Goal: Task Accomplishment & Management: Manage account settings

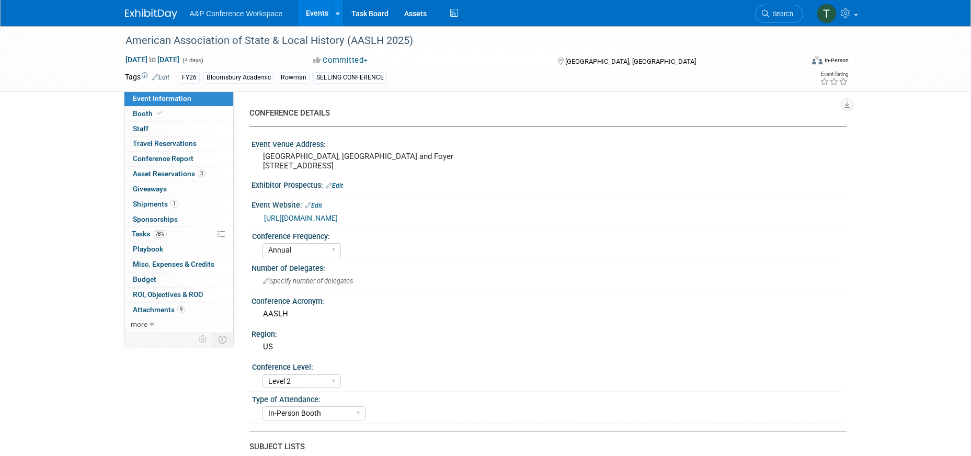
select select "Annual"
select select "Level 2"
select select "In-Person Booth"
select select "Museum Professionals"
select select "Bloomsbury Academic"
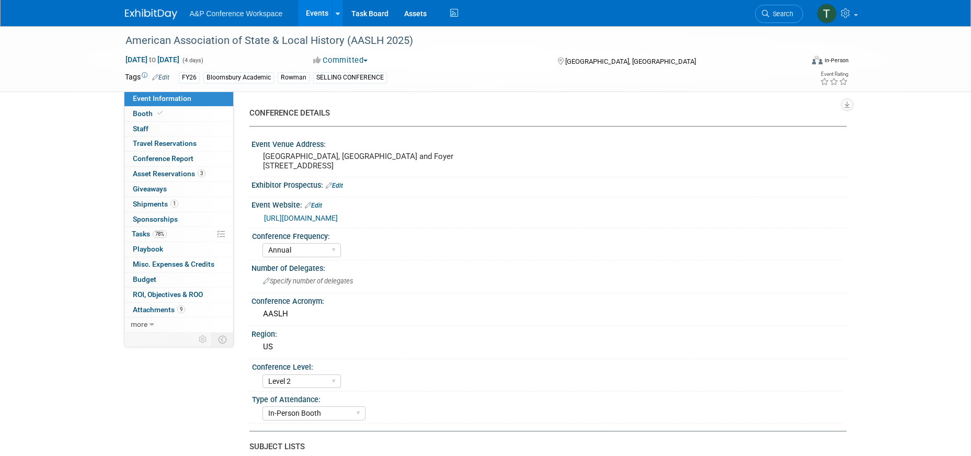
select select "Amanda Oney"
select select "Taylor Thompson"
select select "Ami Reitmeier"
select select "Brand/Subject Presence​"
click at [772, 15] on span "Search" at bounding box center [781, 14] width 24 height 8
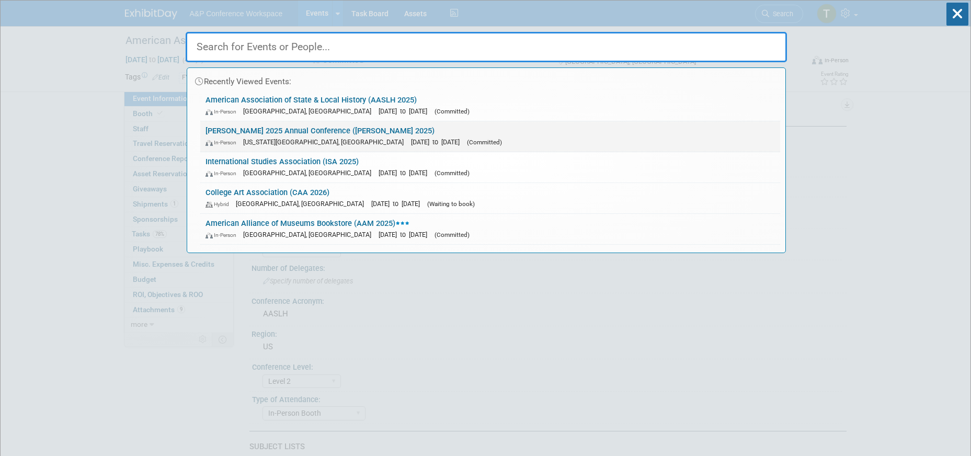
click at [340, 125] on link "ALISE 2025 Annual Conference (ALISE 2025) In-Person Kansas City, MO Oct 6, 2025…" at bounding box center [490, 136] width 580 height 30
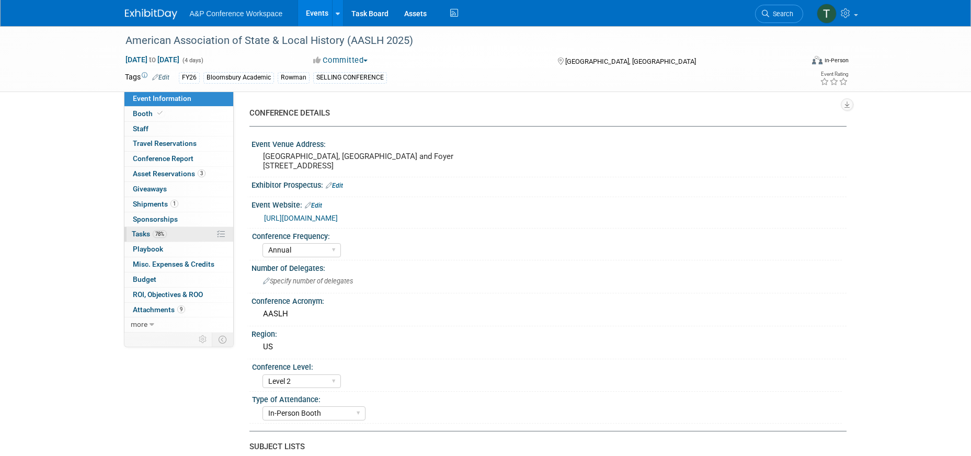
click at [184, 235] on link "78% Tasks 78%" at bounding box center [178, 234] width 109 height 15
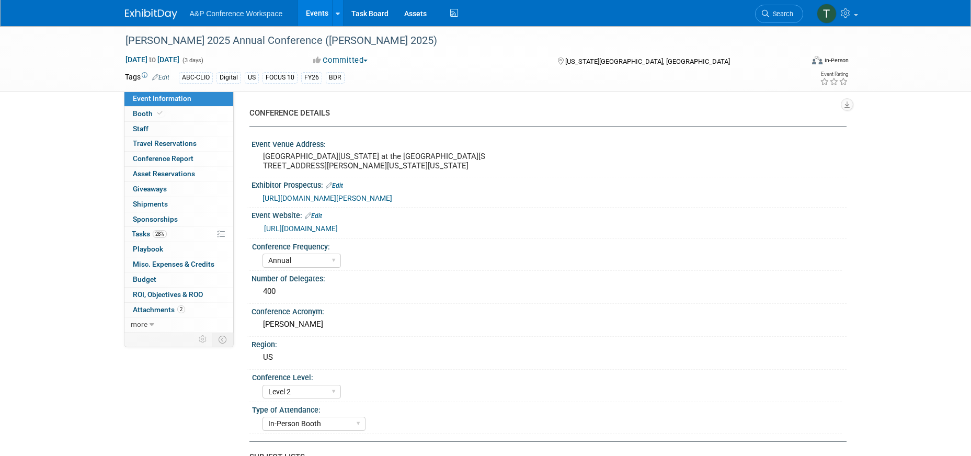
select select "Annual"
select select "Level 2"
select select "In-Person Booth"
select select "Library & Information Science"
select select "Bloomsbury Libraries Unlimited"
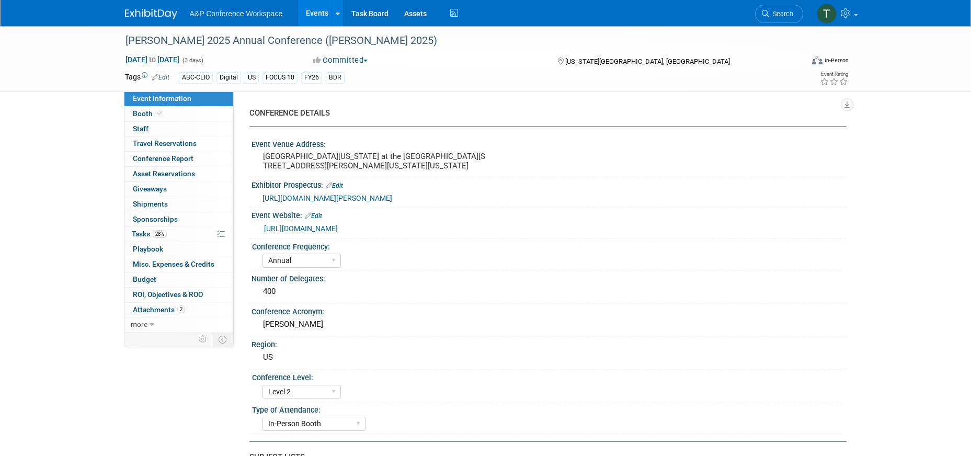
select select "Amanda Oney"
select select "Taylor Thompson"
select select "Rosalie Love"
select select "Brand/Subject Presence​"
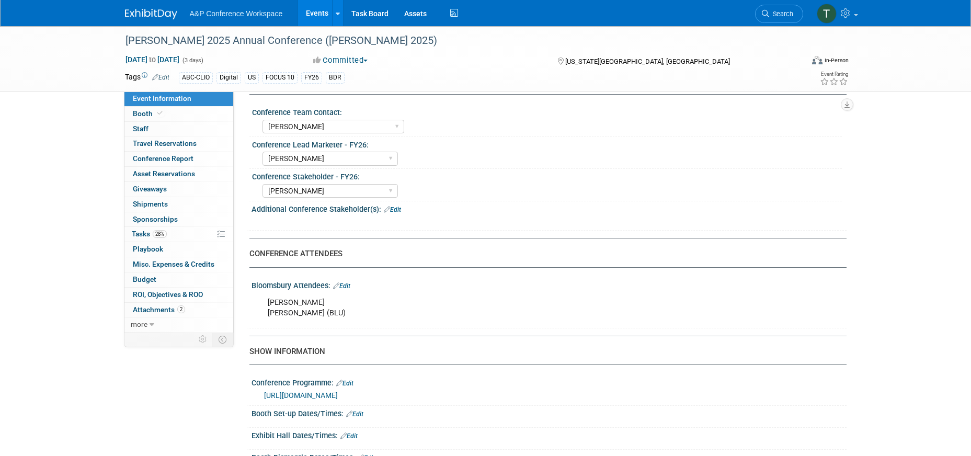
scroll to position [418, 0]
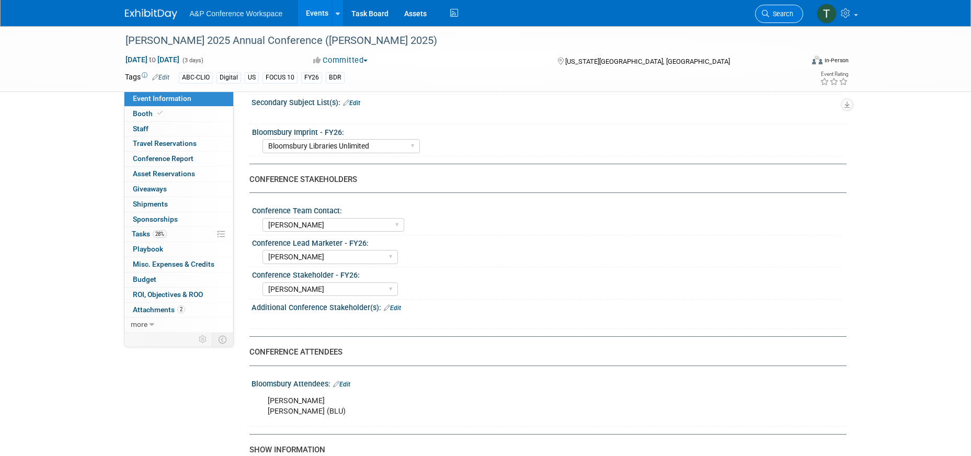
click at [793, 14] on link "Search" at bounding box center [779, 14] width 48 height 18
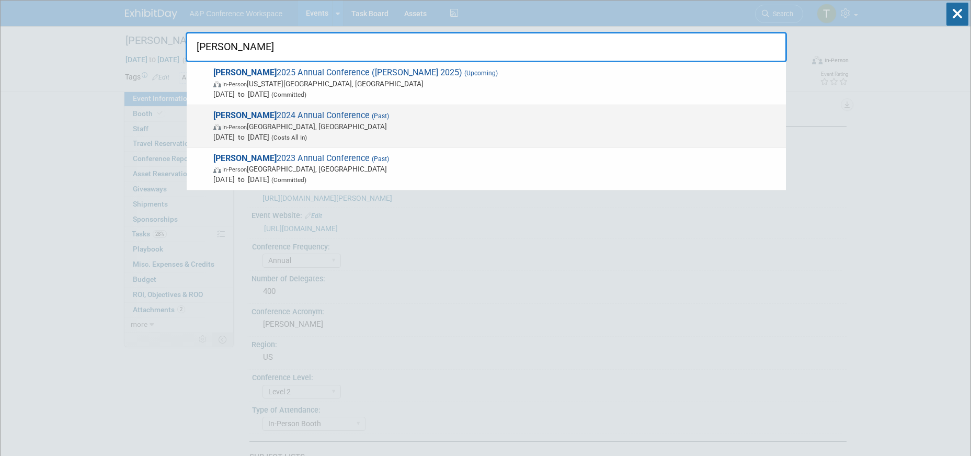
type input "alise"
click at [297, 113] on span "ALISE 2024 Annual Conference (Past) In-Person Portland, OR Oct 14, 2024 to Oct …" at bounding box center [495, 126] width 571 height 32
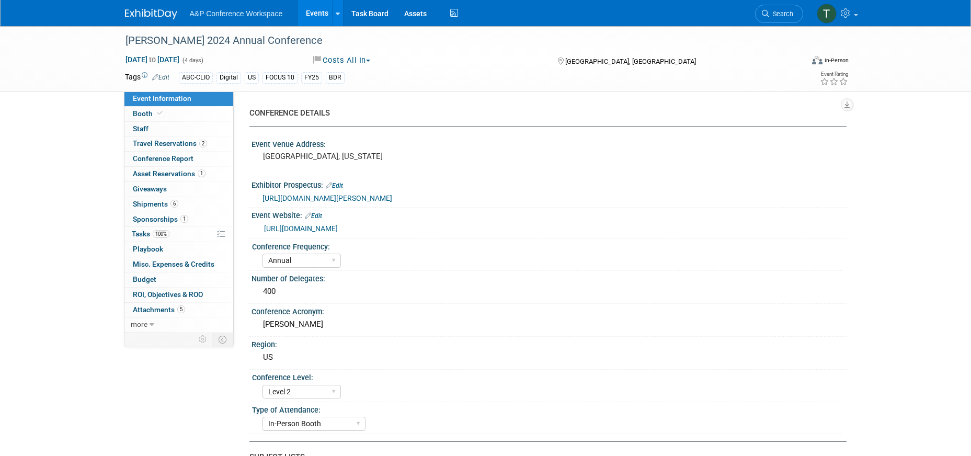
select select "Annual"
select select "Level 2"
select select "In-Person Booth"
select select "Anne Weston"
click at [182, 155] on span "Conference Report" at bounding box center [163, 158] width 61 height 8
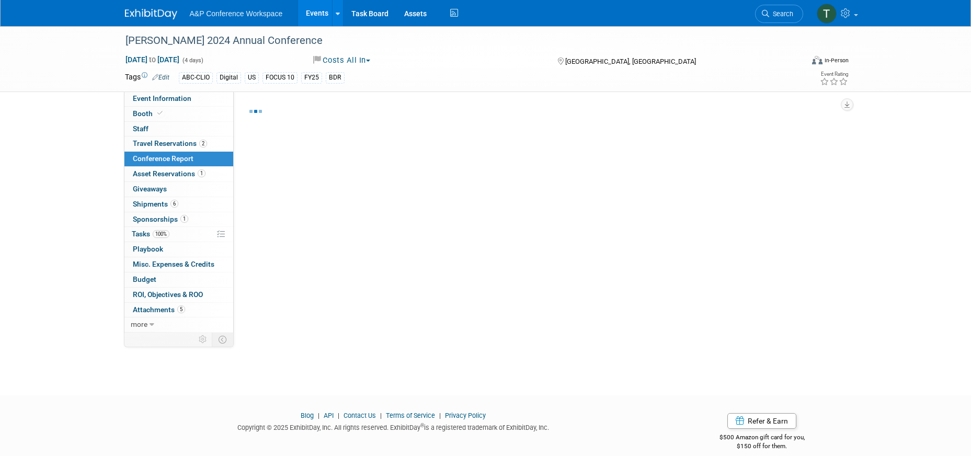
select select "YES"
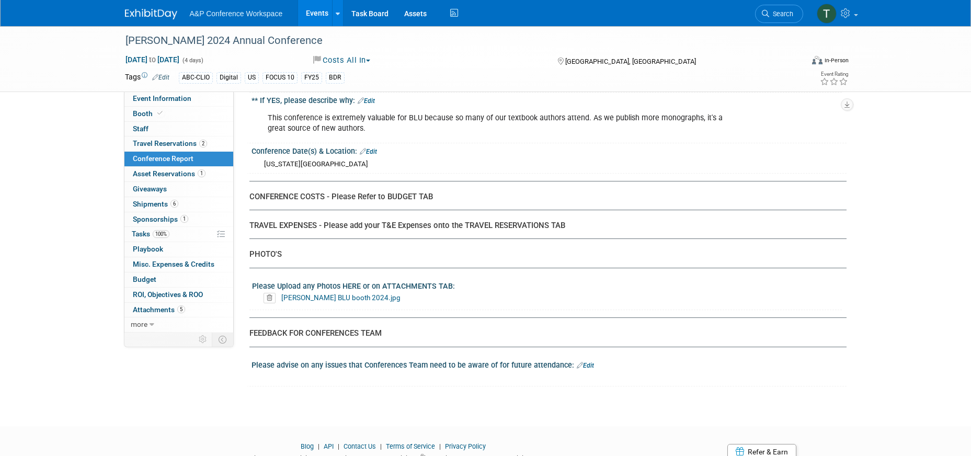
scroll to position [2535, 0]
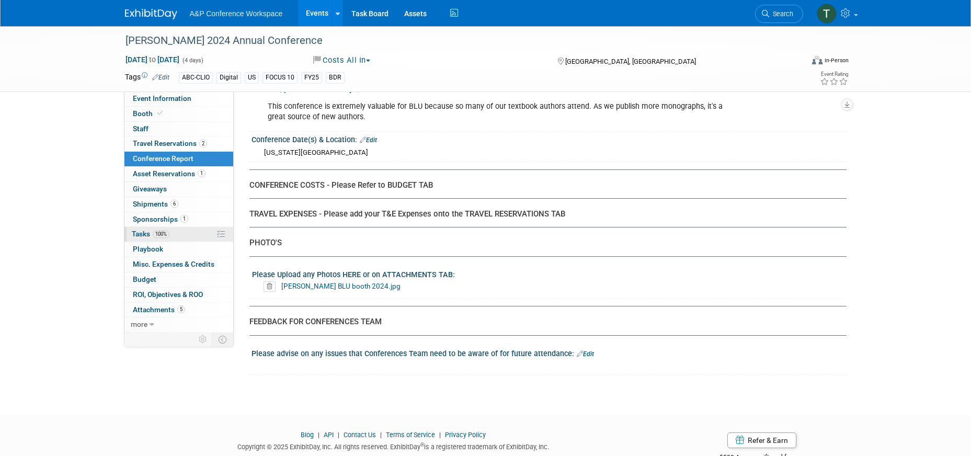
click at [185, 237] on link "100% Tasks 100%" at bounding box center [178, 234] width 109 height 15
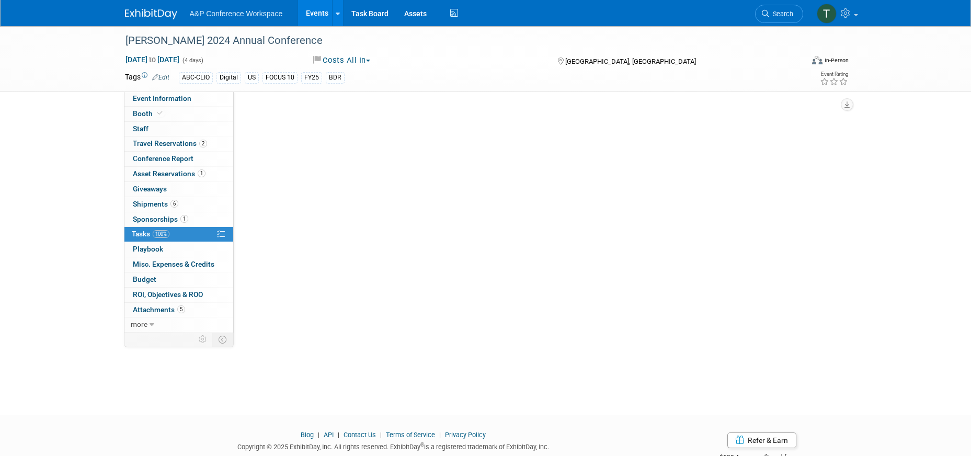
scroll to position [0, 0]
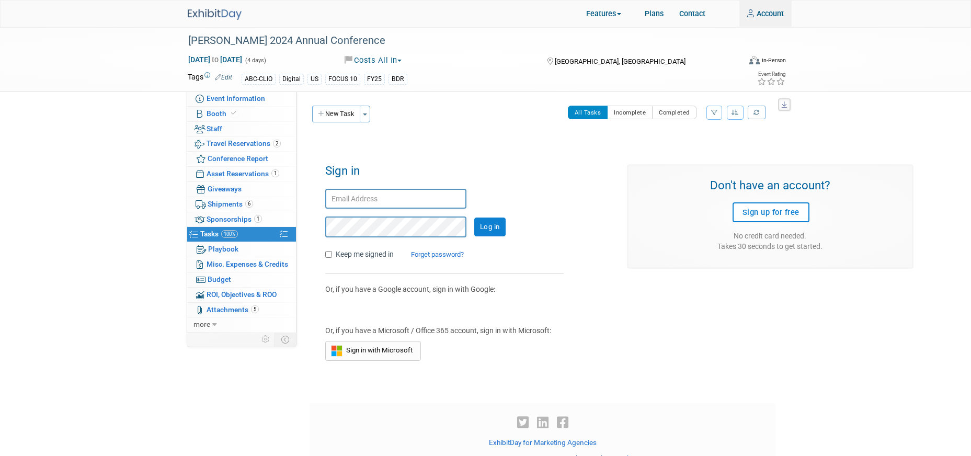
click at [416, 195] on input "text" at bounding box center [395, 199] width 141 height 20
type input "taylor.thompson@bloomsbury.com"
click at [483, 218] on input "Log in" at bounding box center [489, 227] width 31 height 19
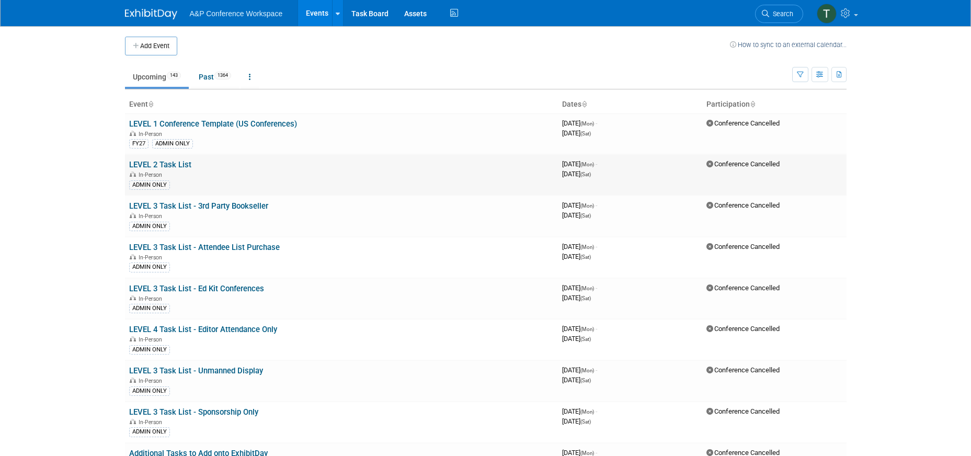
click at [185, 166] on link "LEVEL 2 Task List" at bounding box center [160, 164] width 62 height 9
click at [787, 15] on span "Search" at bounding box center [781, 14] width 24 height 8
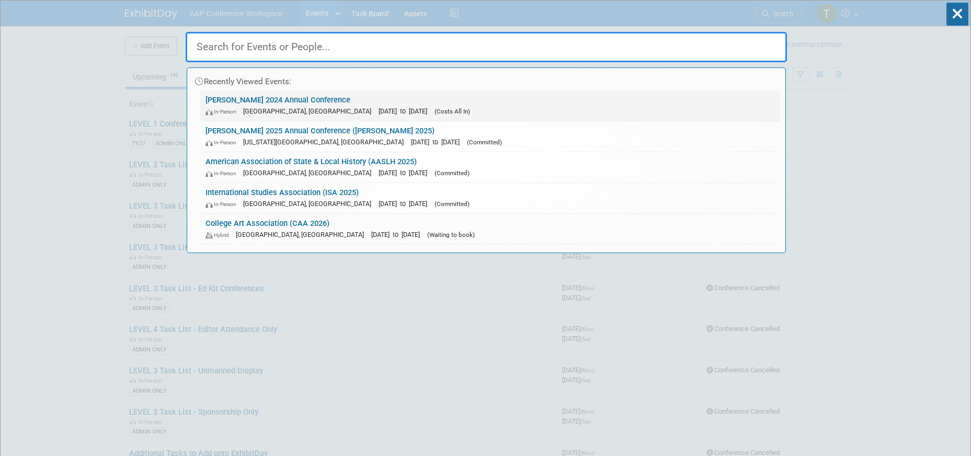
click at [303, 95] on link "ALISE 2024 Annual Conference In-Person Portland, OR Oct 14, 2024 to Oct 17, 202…" at bounding box center [490, 105] width 580 height 30
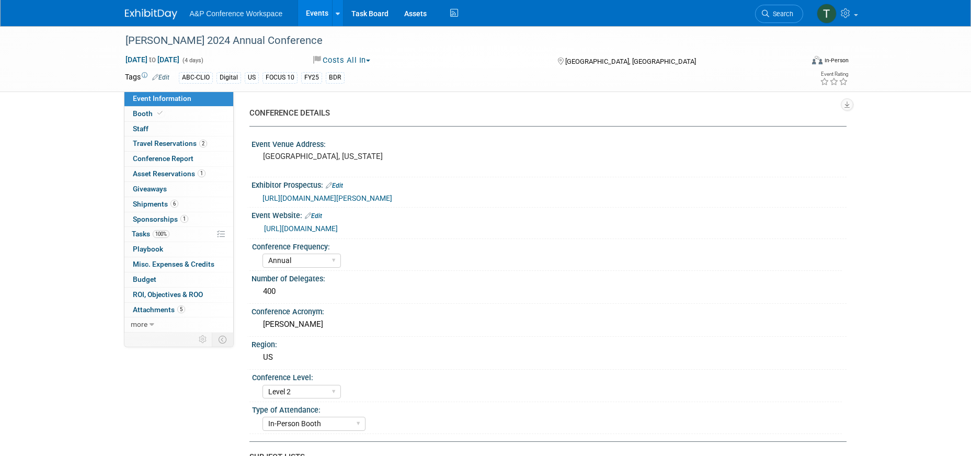
select select "Annual"
select select "Level 2"
select select "In-Person Booth"
select select "[PERSON_NAME]"
click at [181, 232] on link "100% Tasks 100%" at bounding box center [178, 234] width 109 height 15
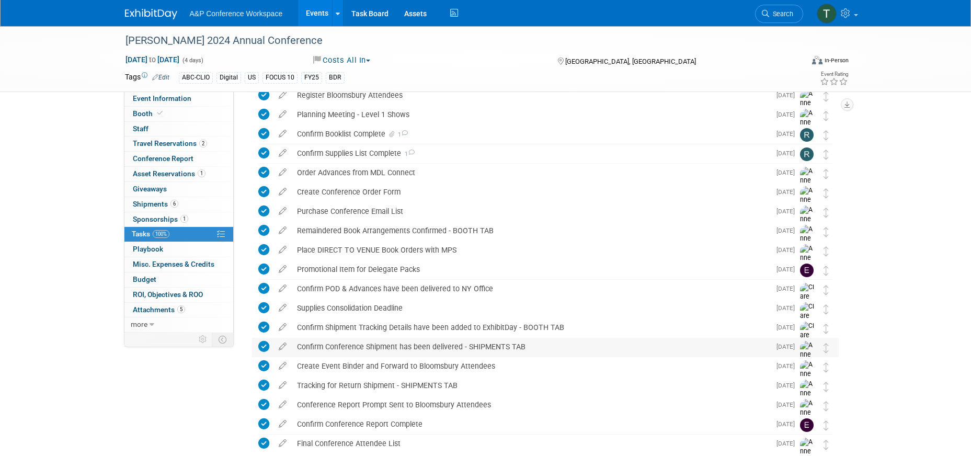
scroll to position [200, 0]
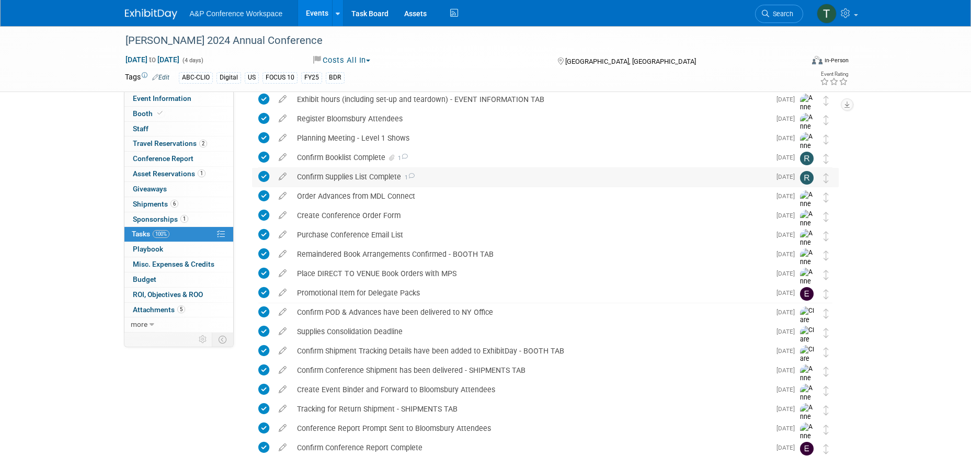
click at [369, 178] on div "Confirm Supplies List Complete 1" at bounding box center [531, 177] width 479 height 18
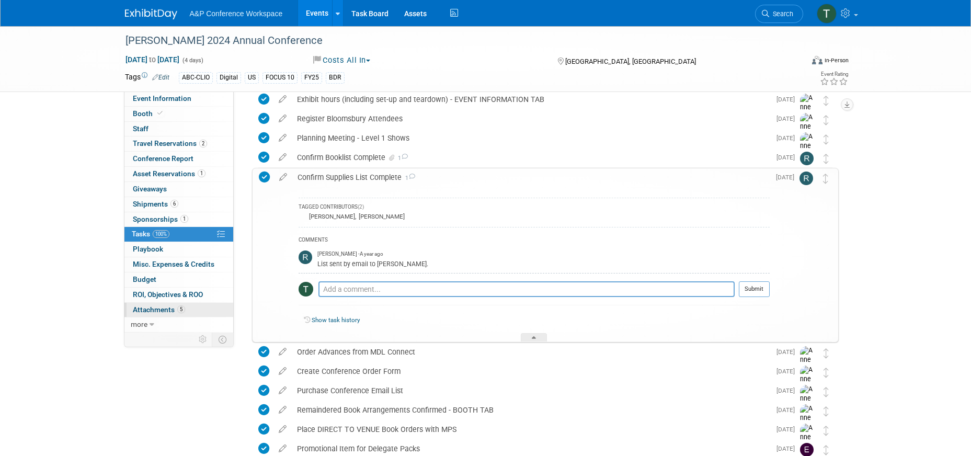
click at [165, 311] on span "Attachments 5" at bounding box center [159, 309] width 52 height 8
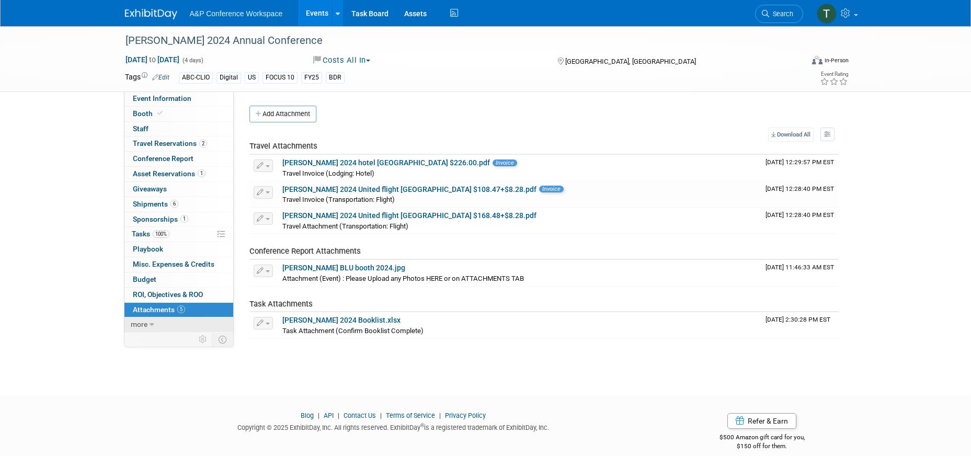
click at [147, 324] on span "more" at bounding box center [139, 324] width 17 height 8
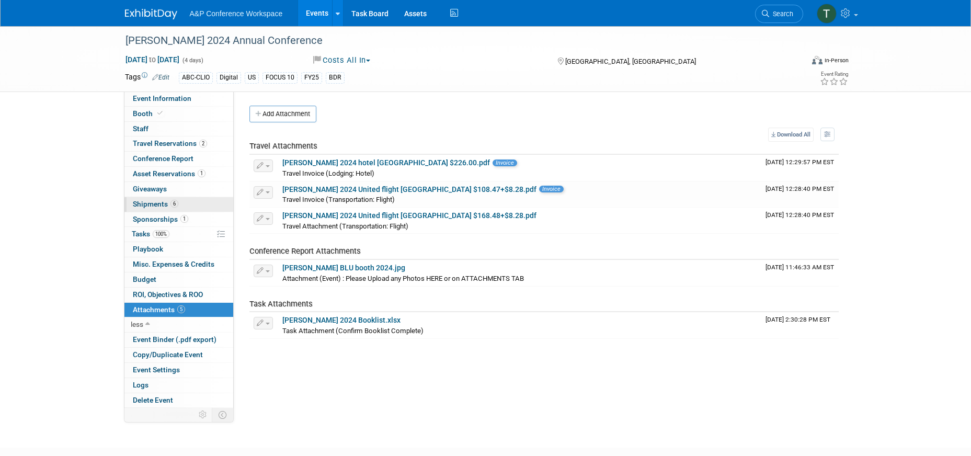
click at [150, 208] on span "Shipments 6" at bounding box center [156, 204] width 46 height 8
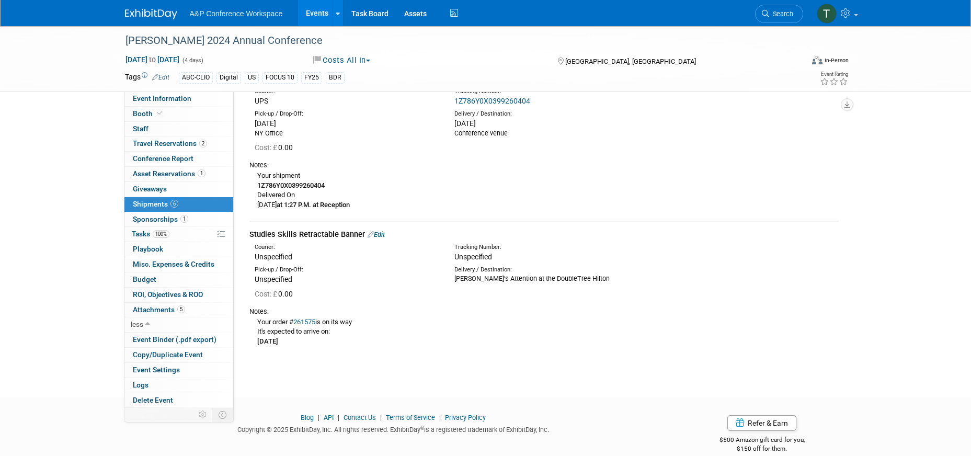
scroll to position [832, 0]
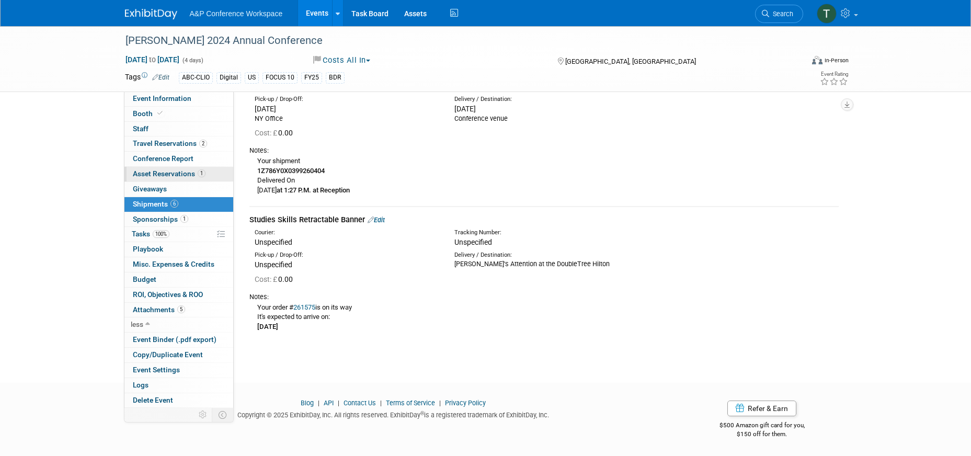
click at [173, 176] on span "Asset Reservations 1" at bounding box center [169, 173] width 73 height 8
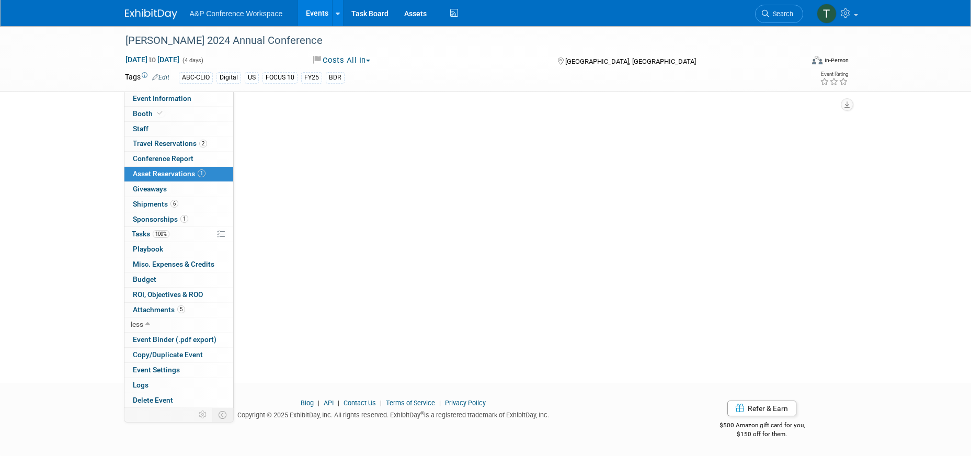
scroll to position [0, 0]
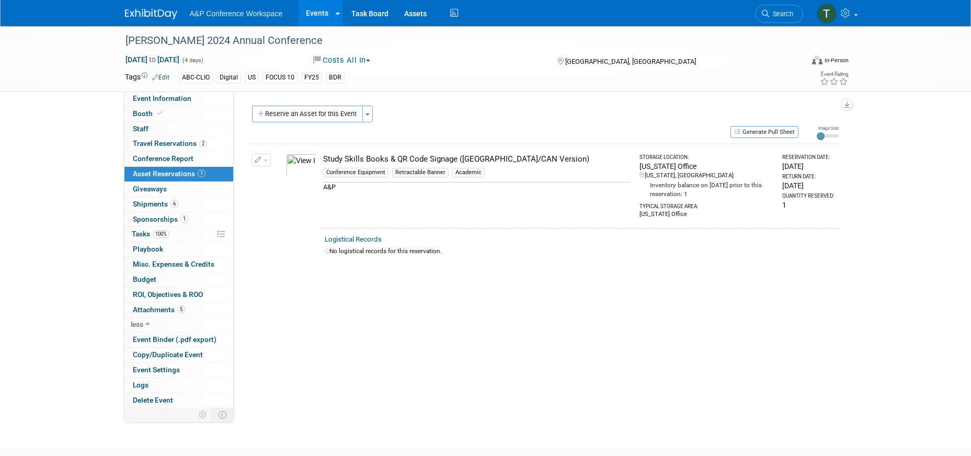
click at [299, 166] on img at bounding box center [301, 165] width 30 height 23
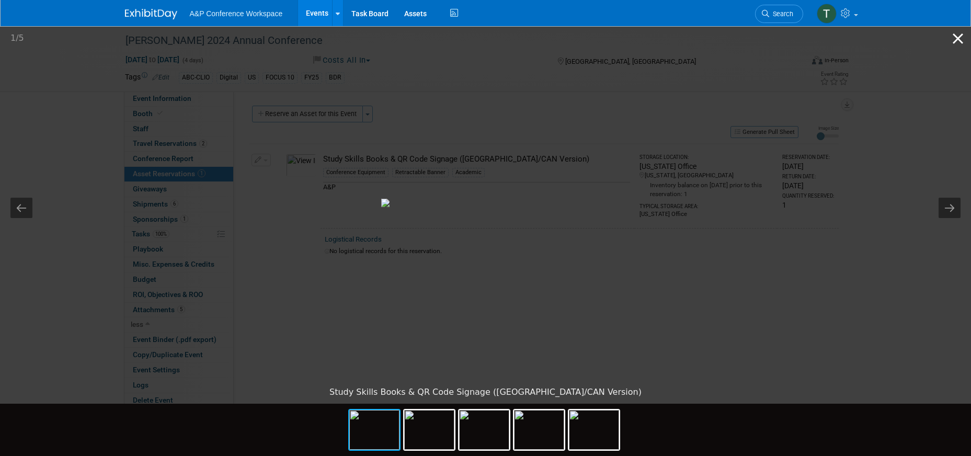
click at [959, 38] on button "Close gallery" at bounding box center [958, 38] width 26 height 25
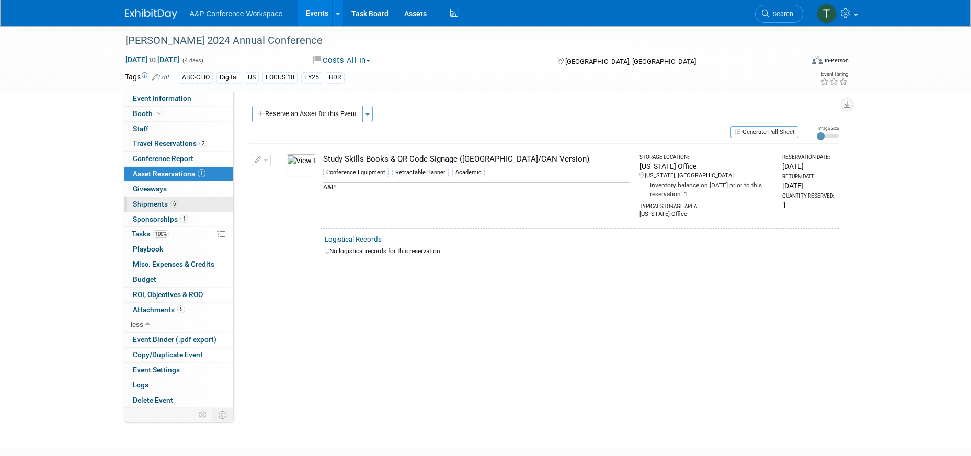
click at [163, 202] on span "Shipments 6" at bounding box center [156, 204] width 46 height 8
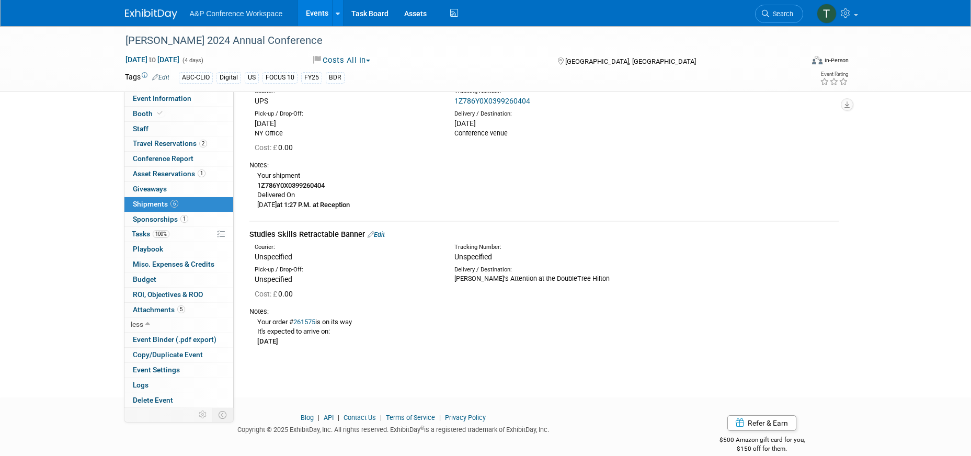
scroll to position [832, 0]
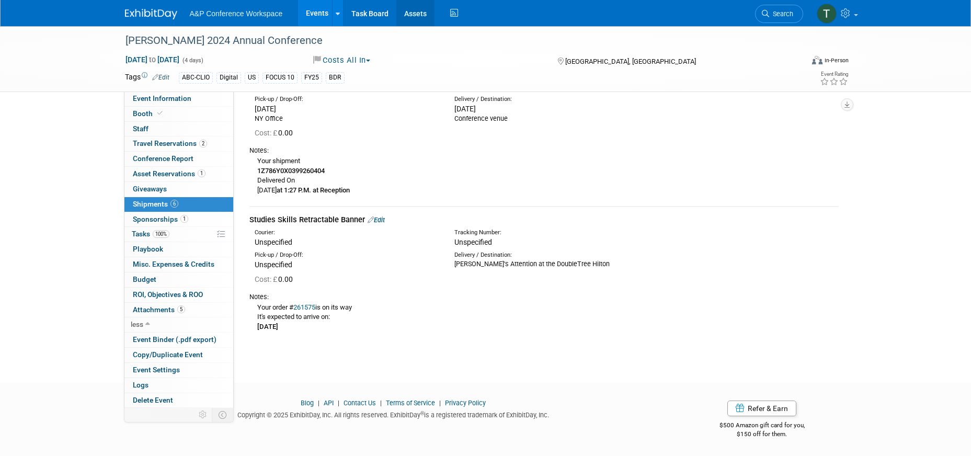
click at [414, 14] on link "Assets" at bounding box center [415, 13] width 38 height 26
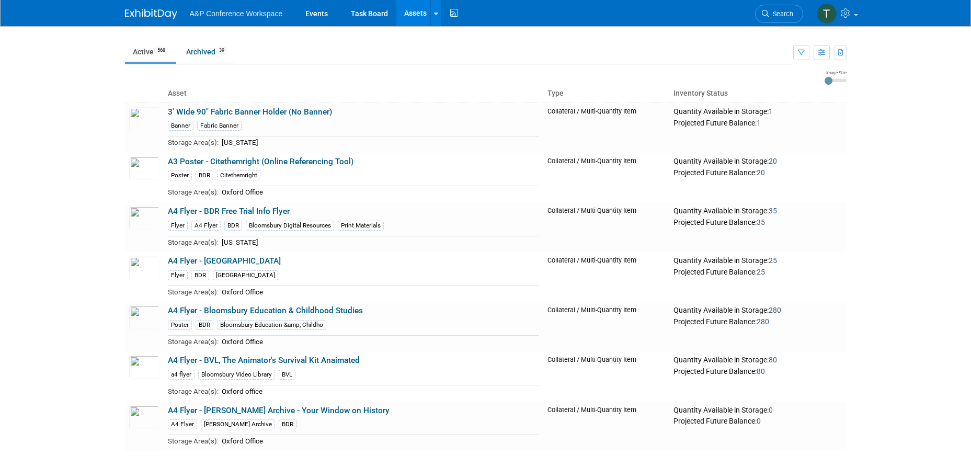
scroll to position [52, 0]
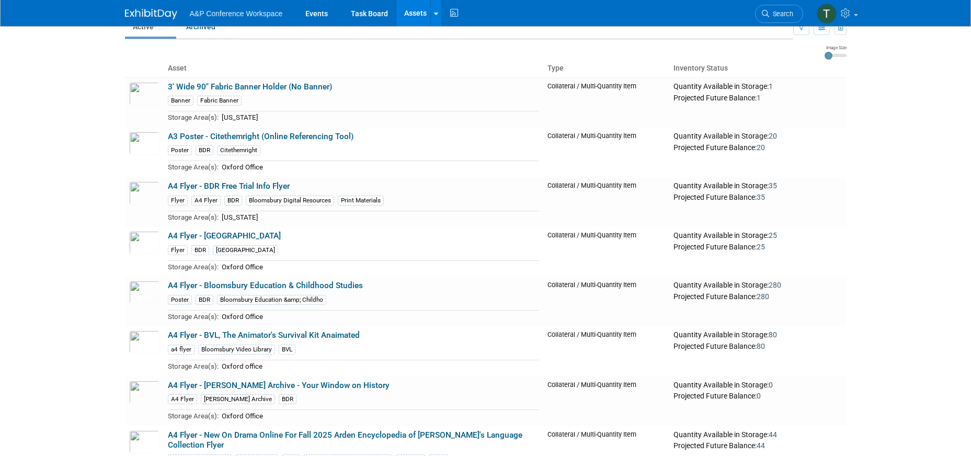
click at [55, 169] on body "A&P Conference Workspace Events Task Board Assets Search Assets Storage Locatio…" at bounding box center [485, 176] width 971 height 456
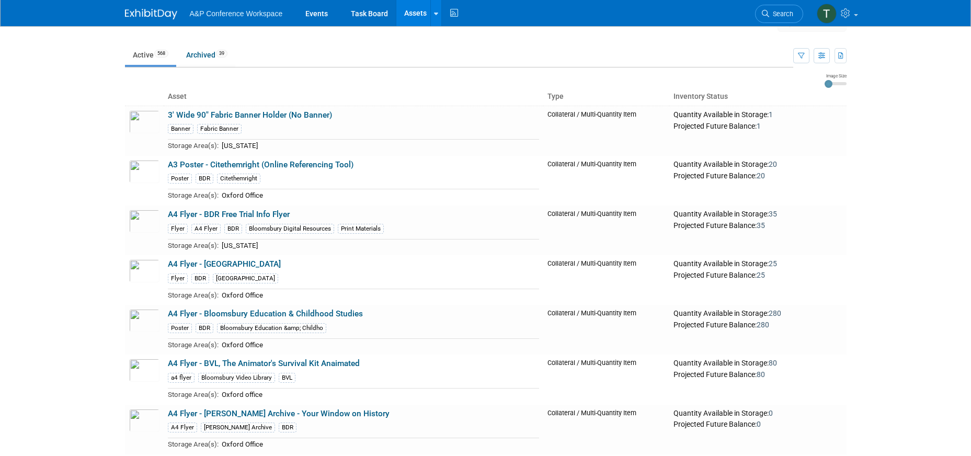
scroll to position [0, 0]
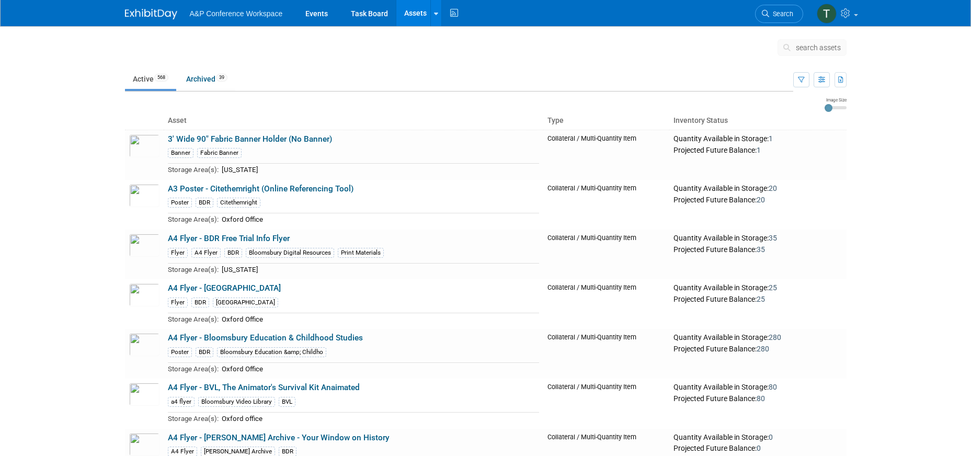
click at [807, 49] on span "search assets" at bounding box center [818, 47] width 45 height 8
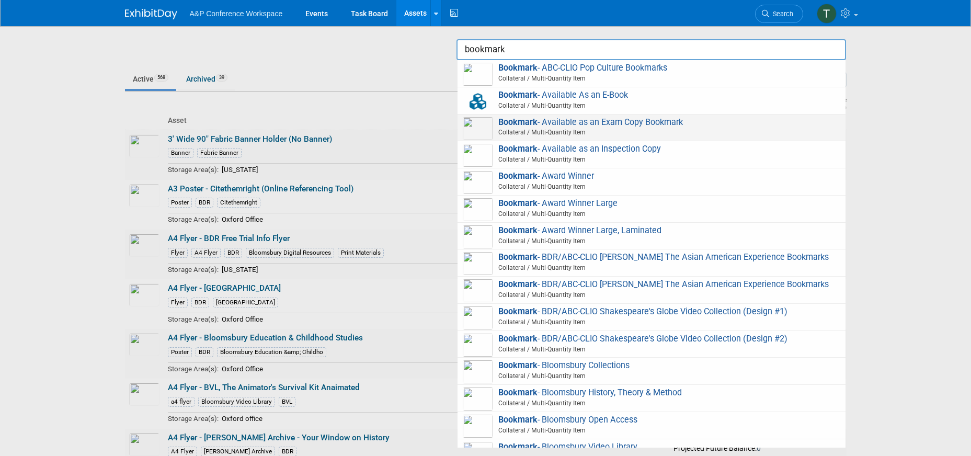
click at [698, 121] on span "Bookmark - Available as an Exam Copy Bookmark Collateral / Multi-Quantity Item" at bounding box center [651, 127] width 377 height 21
type input "Bookmark - Available as an Exam Copy Bookmark"
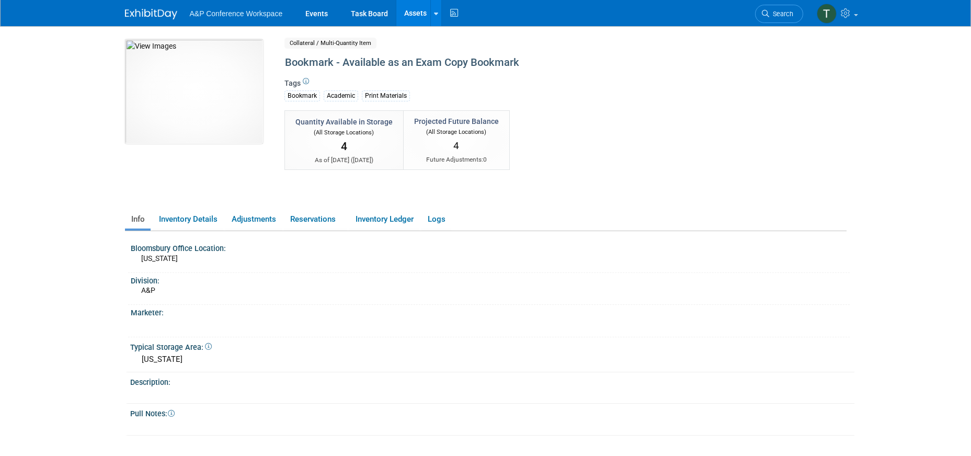
click at [759, 45] on div "Collateral / Multi-Quantity Item Shared" at bounding box center [523, 43] width 476 height 8
click at [778, 16] on span "Search" at bounding box center [781, 14] width 24 height 8
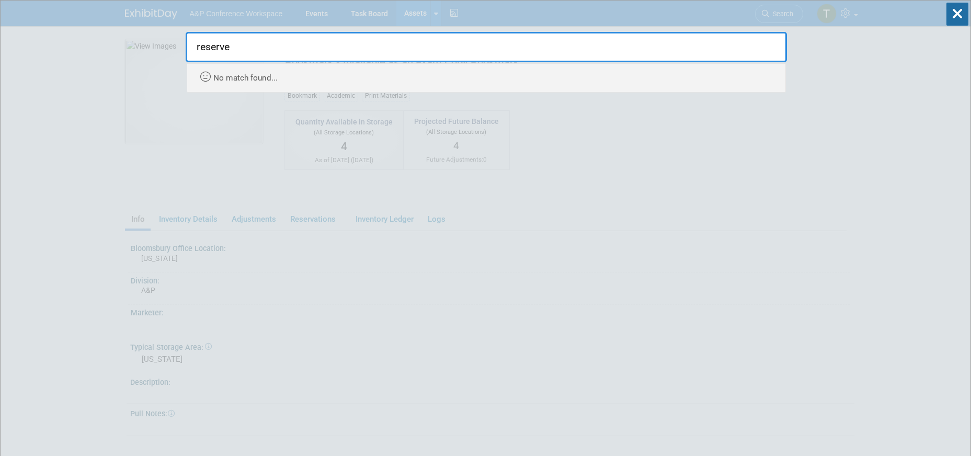
type input "reserved"
drag, startPoint x: 305, startPoint y: 58, endPoint x: 178, endPoint y: 49, distance: 126.9
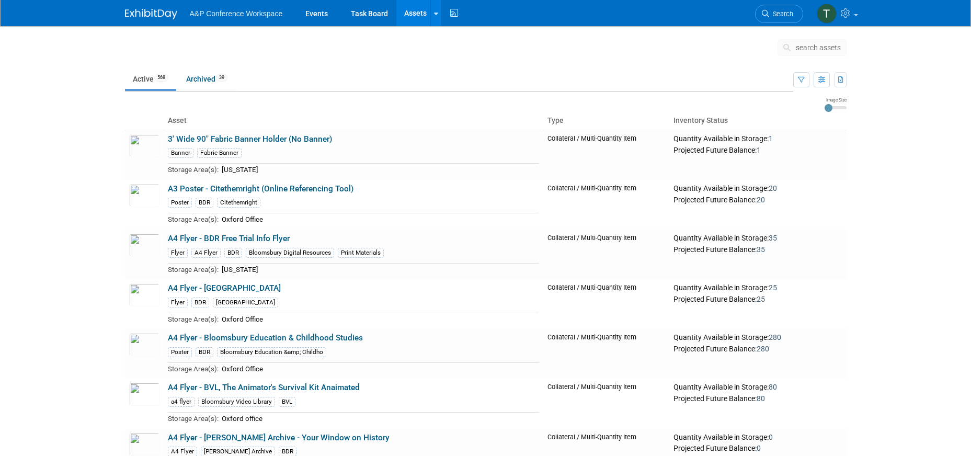
click at [807, 47] on span "search assets" at bounding box center [818, 47] width 45 height 8
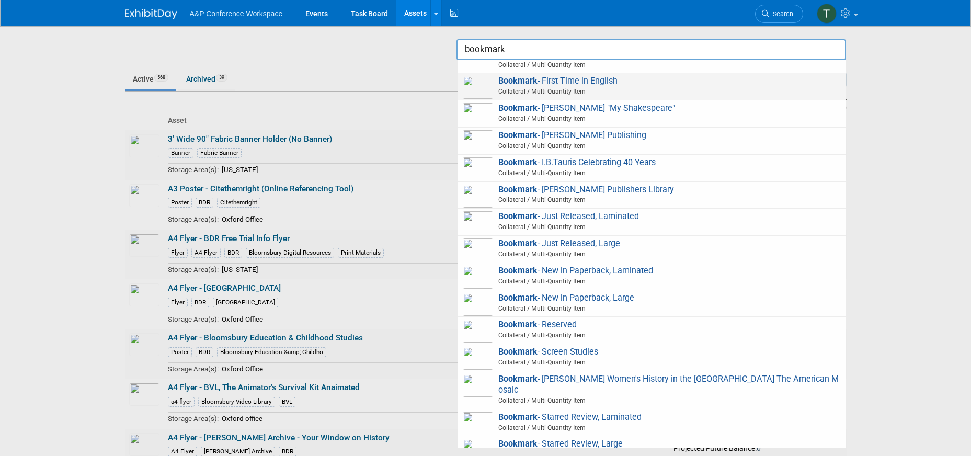
scroll to position [418, 0]
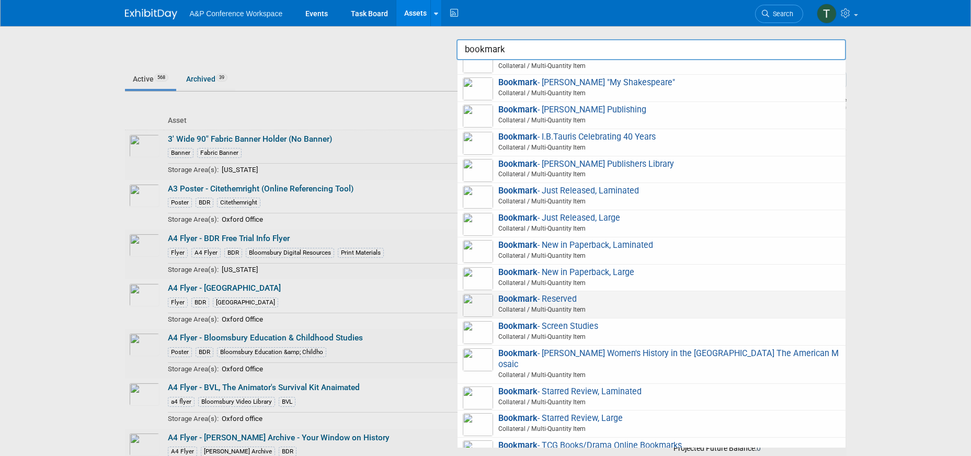
click at [588, 313] on span "Bookmark - Reserved Collateral / Multi-Quantity Item" at bounding box center [651, 304] width 377 height 21
type input "Bookmark - Reserved"
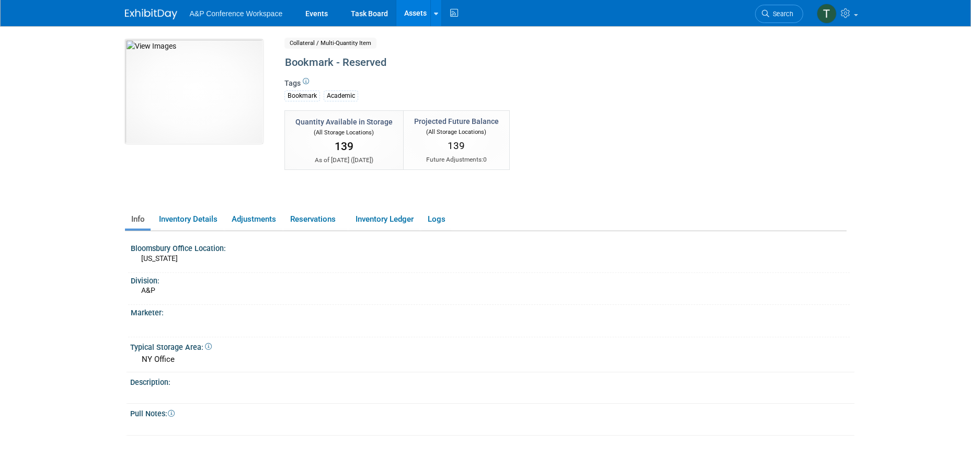
drag, startPoint x: 892, startPoint y: 36, endPoint x: 881, endPoint y: 36, distance: 11.0
click at [893, 36] on body "A&P Conference Workspace Events Task Board Assets" at bounding box center [485, 228] width 971 height 456
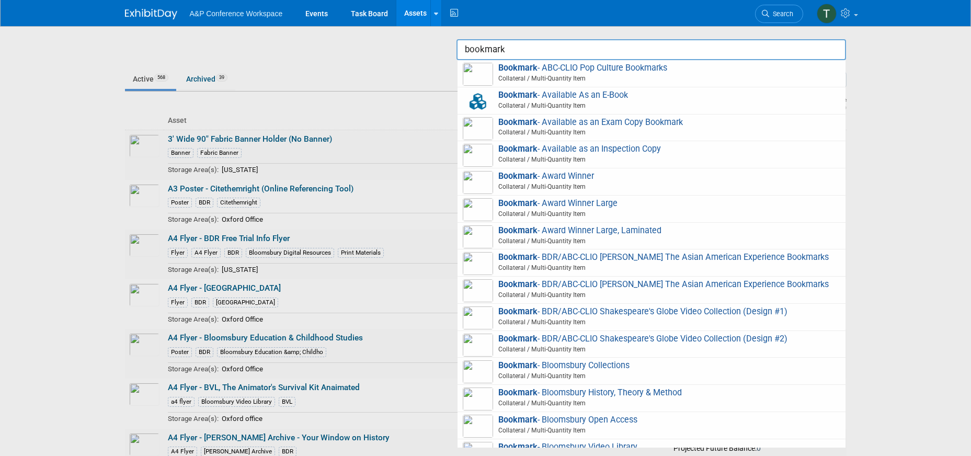
click at [593, 97] on span "Bookmark - Available As an E-Book Collateral / Multi-Quantity Item" at bounding box center [651, 100] width 377 height 21
type input "Bookmark - Available As an E-Book"
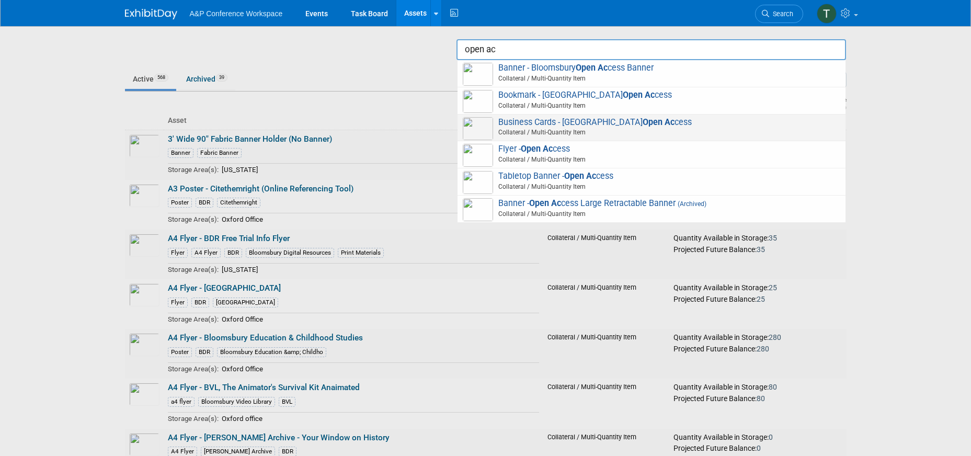
click at [690, 127] on span "Business Cards - Bloomsbury Open Ac cess Collateral / Multi-Quantity Item" at bounding box center [651, 127] width 377 height 21
type input "Business Cards - Bloomsbury Open Access"
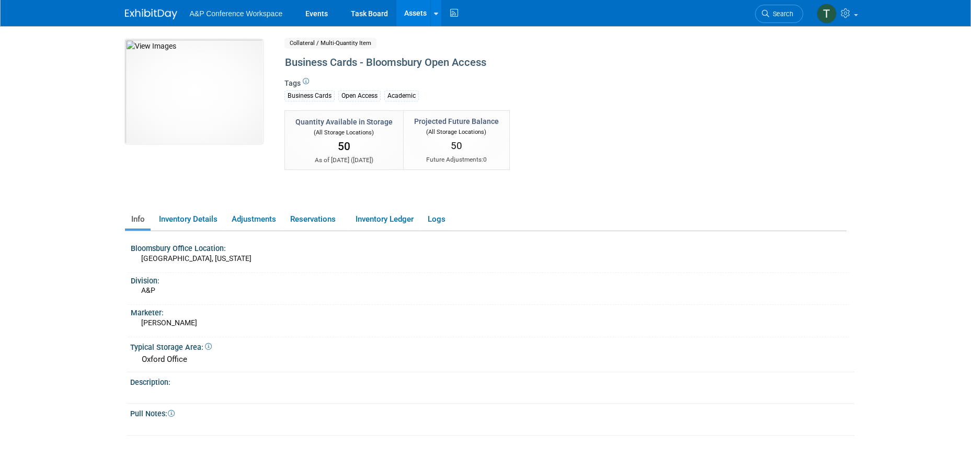
click at [210, 346] on icon at bounding box center [208, 346] width 7 height 7
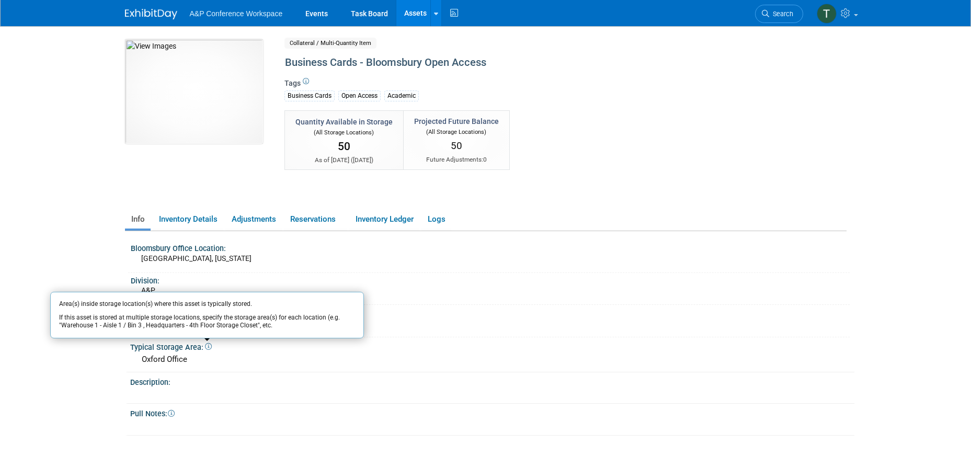
click at [954, 243] on body "A&P Conference Workspace Events Task Board Assets" at bounding box center [485, 228] width 971 height 456
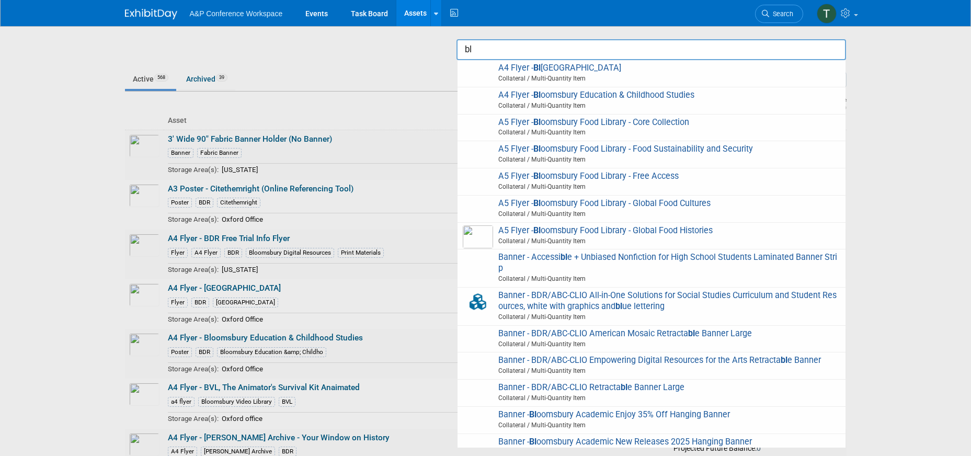
type input "b"
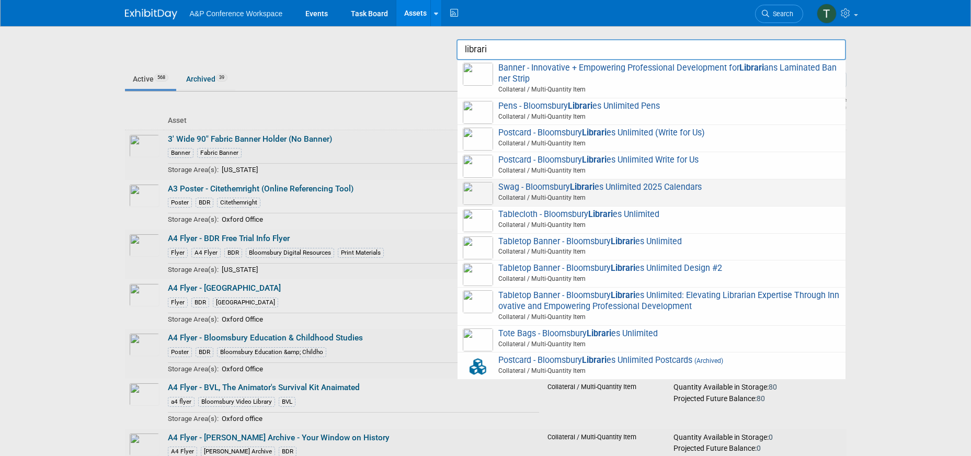
click at [725, 193] on span "Collateral / Multi-Quantity Item" at bounding box center [653, 197] width 374 height 9
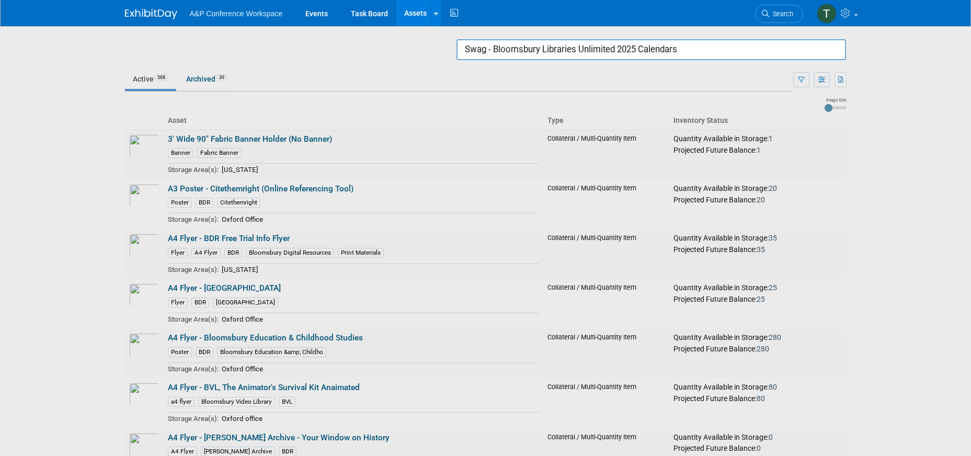
click at [683, 53] on input "Swag - Bloomsbury Libraries Unlimited 2025 Calendars" at bounding box center [652, 49] width 390 height 21
drag, startPoint x: 685, startPoint y: 53, endPoint x: 447, endPoint y: 54, distance: 238.0
click at [447, 54] on body "A&P Conference Workspace Events Task Board Assets Search Assets Storage Locatio…" at bounding box center [485, 228] width 971 height 456
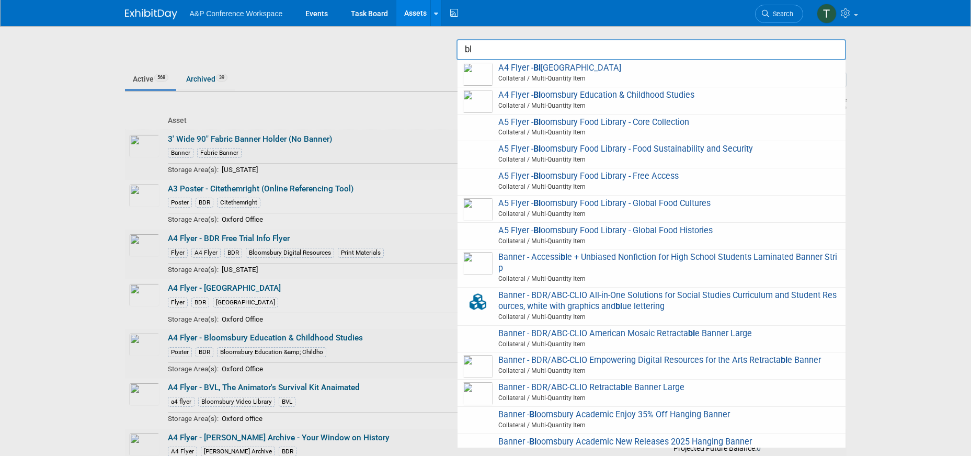
type input "b"
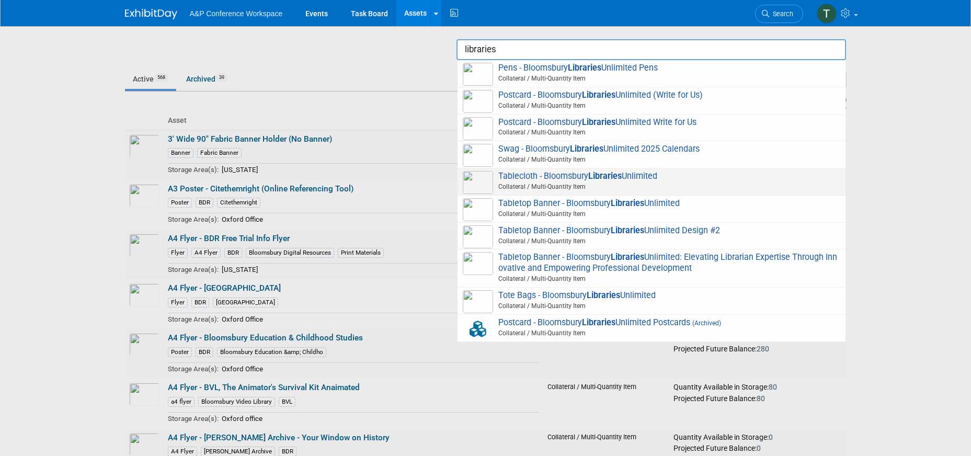
click at [630, 183] on span "Collateral / Multi-Quantity Item" at bounding box center [653, 186] width 374 height 9
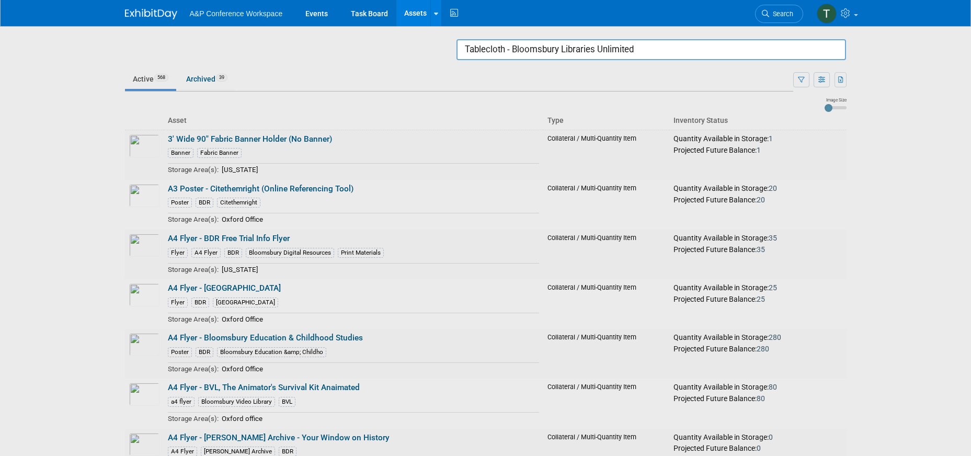
click at [656, 46] on input "Tablecloth - Bloomsbury Libraries Unlimited" at bounding box center [652, 49] width 390 height 21
drag, startPoint x: 656, startPoint y: 49, endPoint x: 426, endPoint y: 64, distance: 230.6
click at [426, 64] on body "A&P Conference Workspace Events Task Board Assets Search Assets Storage Locatio…" at bounding box center [485, 228] width 971 height 456
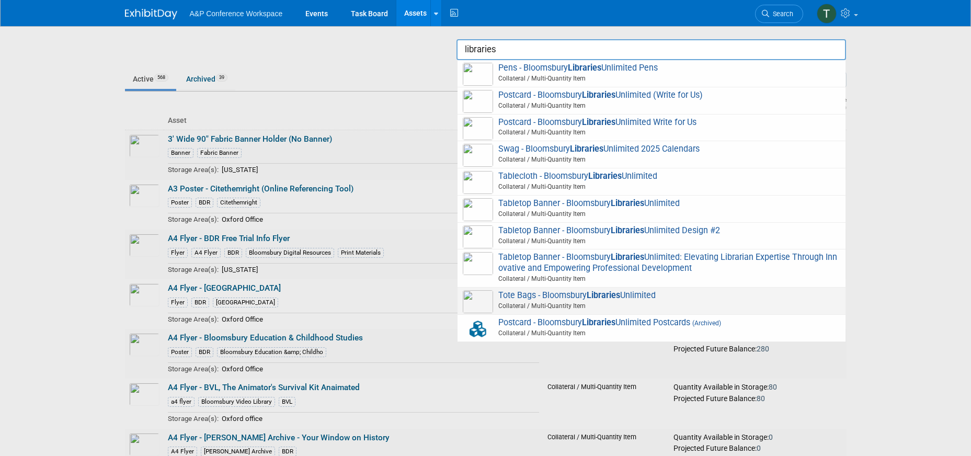
click at [619, 295] on strong "Libraries" at bounding box center [603, 295] width 33 height 10
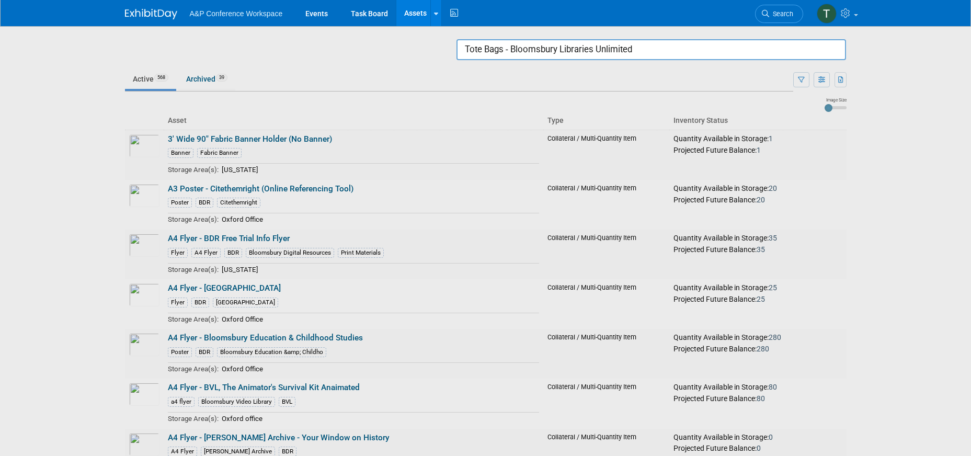
drag, startPoint x: 658, startPoint y: 48, endPoint x: 456, endPoint y: 49, distance: 201.9
click at [456, 49] on body "A&P Conference Workspace Events Task Board Assets Search Assets Storage Locatio…" at bounding box center [485, 228] width 971 height 456
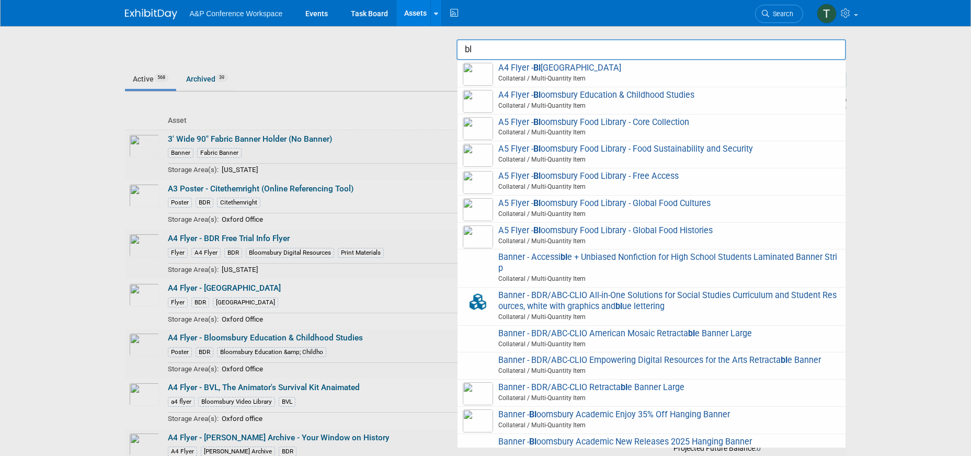
type input "b"
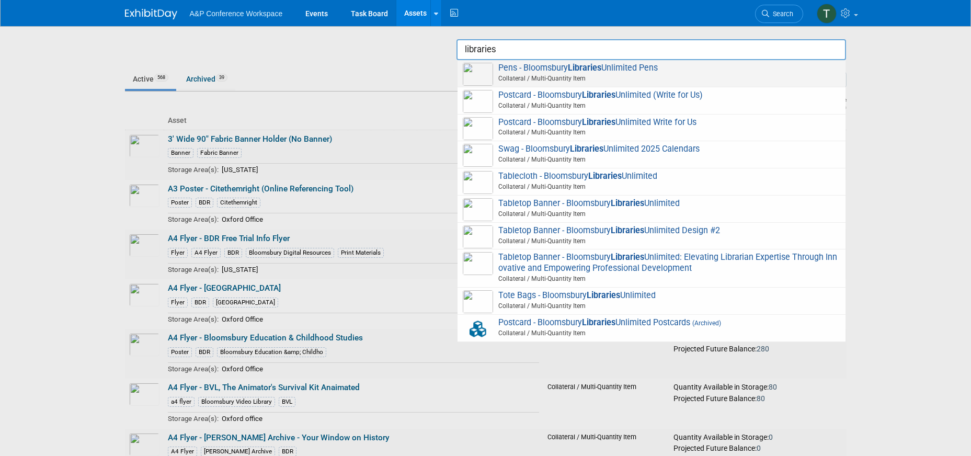
click at [667, 72] on span "Pens - Bloomsbury Libraries Unlimited Pens Collateral / Multi-Quantity Item" at bounding box center [651, 73] width 377 height 21
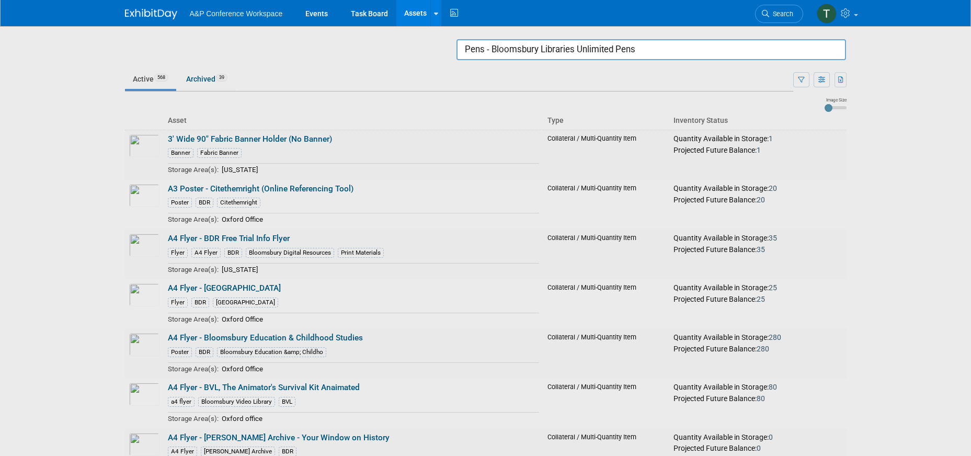
click at [690, 52] on input "Pens - Bloomsbury Libraries Unlimited Pens" at bounding box center [652, 49] width 390 height 21
drag, startPoint x: 649, startPoint y: 50, endPoint x: 415, endPoint y: 56, distance: 234.4
click at [415, 56] on body "A&P Conference Workspace Events Task Board Assets Search Assets Storage Locatio…" at bounding box center [485, 228] width 971 height 456
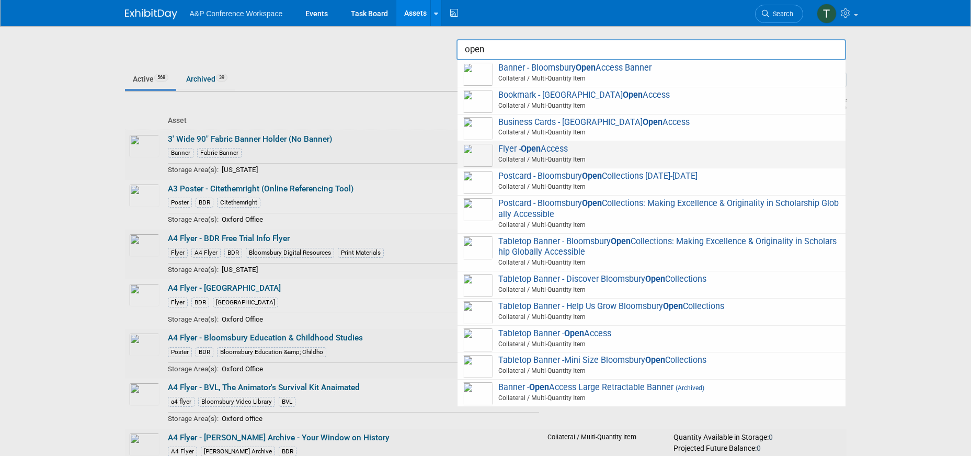
click at [646, 155] on span "Collateral / Multi-Quantity Item" at bounding box center [653, 159] width 374 height 9
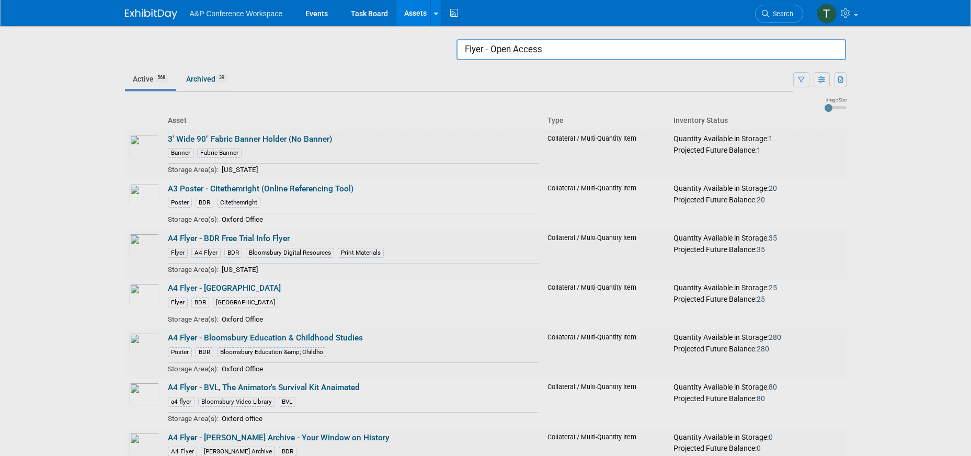
click at [549, 55] on input "Flyer - Open Access" at bounding box center [652, 49] width 390 height 21
drag, startPoint x: 551, startPoint y: 50, endPoint x: 445, endPoint y: 49, distance: 106.2
click at [445, 49] on body "A&P Conference Workspace Events Task Board Assets Search Assets Storage Locatio…" at bounding box center [485, 228] width 971 height 456
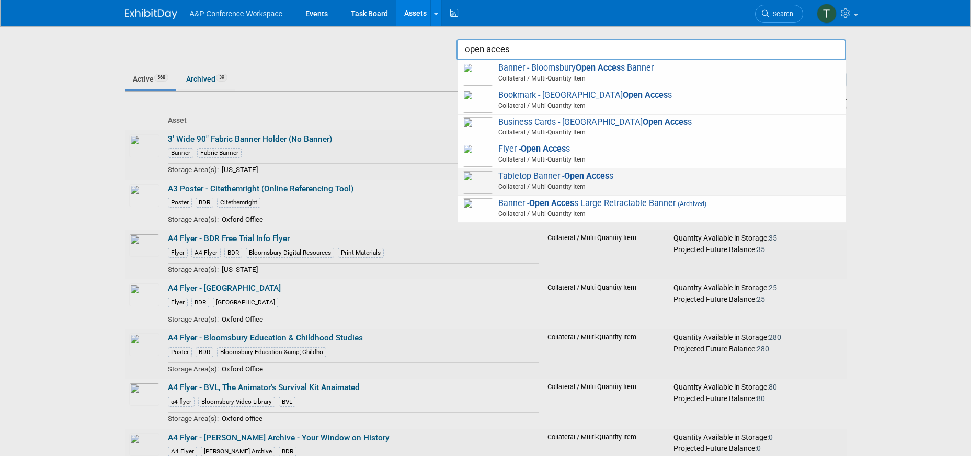
click at [600, 180] on strong "Open Acces" at bounding box center [586, 176] width 45 height 10
type input "Tabletop Banner - Open Access"
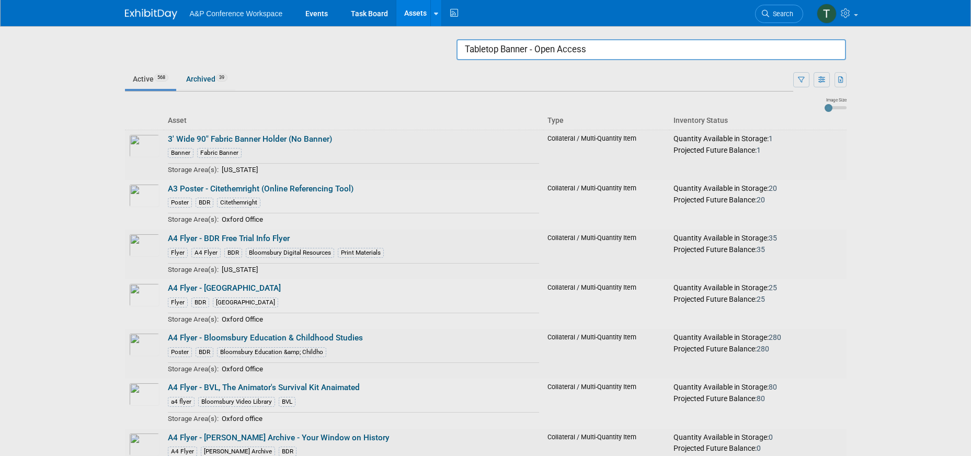
click at [582, 49] on input "Tabletop Banner - Open Access" at bounding box center [652, 49] width 390 height 21
drag, startPoint x: 595, startPoint y: 52, endPoint x: 432, endPoint y: 52, distance: 163.2
click at [432, 52] on body "A&P Conference Workspace Events Task Board Assets Search Assets Storage Locatio…" at bounding box center [485, 228] width 971 height 456
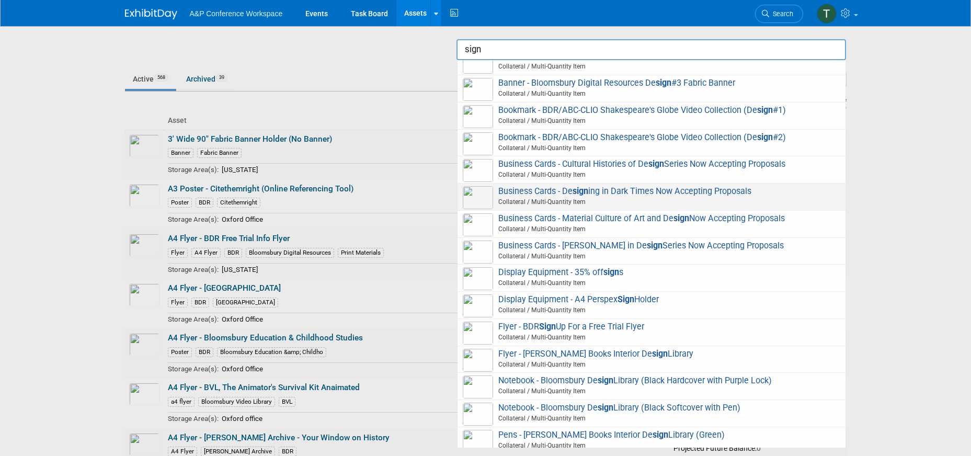
scroll to position [105, 0]
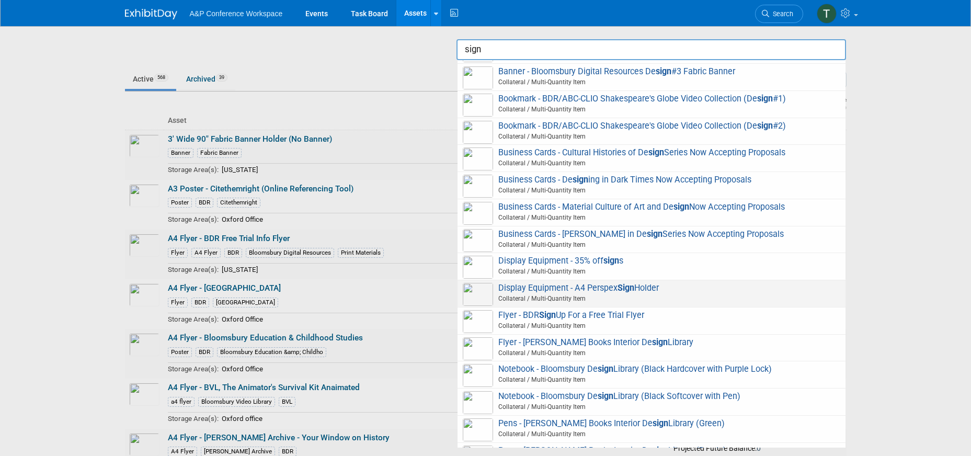
click at [676, 286] on span "Display Equipment - A4 Perspex Sign Holder Collateral / Multi-Quantity Item" at bounding box center [651, 293] width 377 height 21
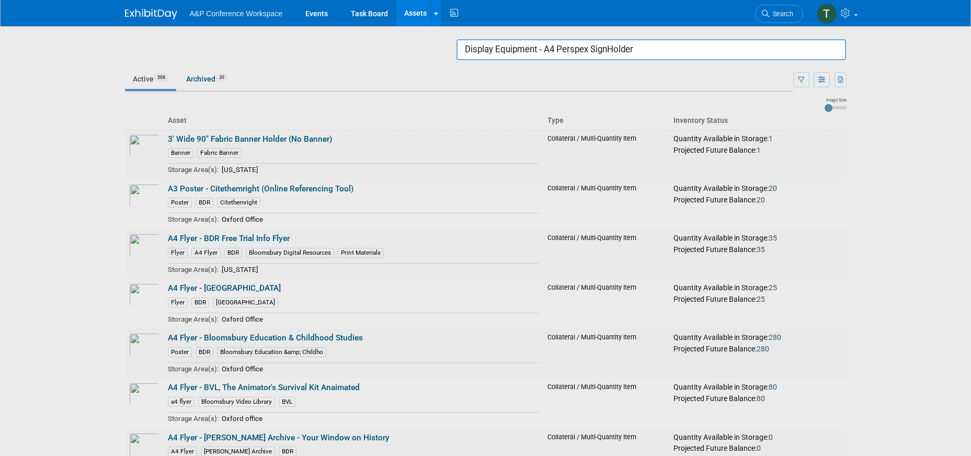
click at [486, 80] on div at bounding box center [486, 228] width 0 height 456
click at [486, 211] on div at bounding box center [486, 228] width 0 height 456
click at [555, 56] on input "Display Equipment - A4 Perspex SignHolder" at bounding box center [652, 49] width 390 height 21
drag, startPoint x: 639, startPoint y: 49, endPoint x: 369, endPoint y: 38, distance: 270.6
click at [373, 40] on body "A&P Conference Workspace Events Task Board Assets Search Assets Storage Locatio…" at bounding box center [485, 228] width 971 height 456
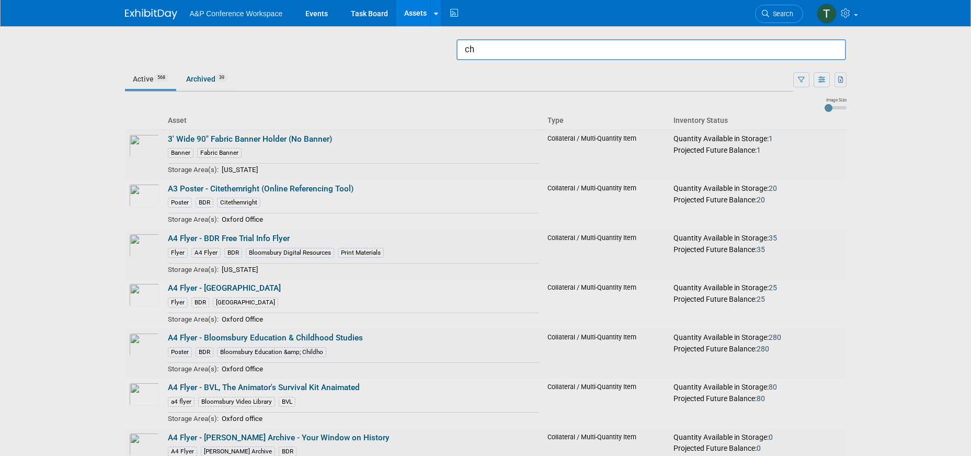
type input "c"
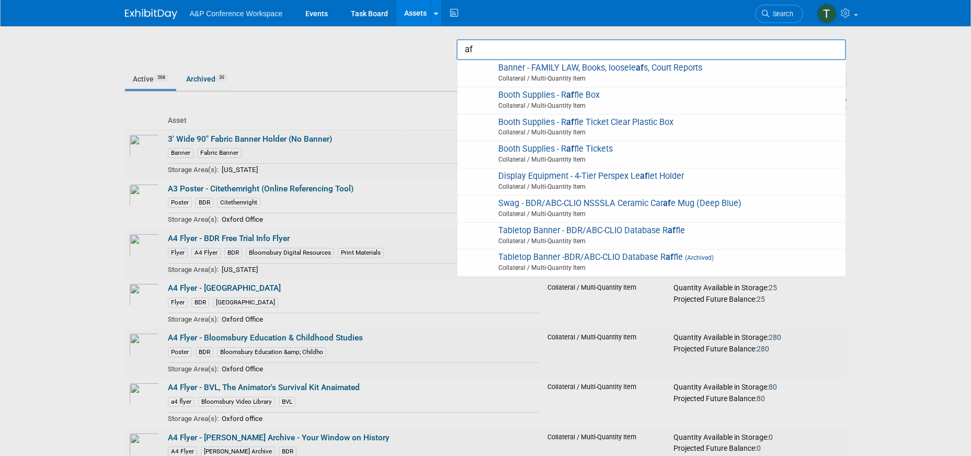
type input "a"
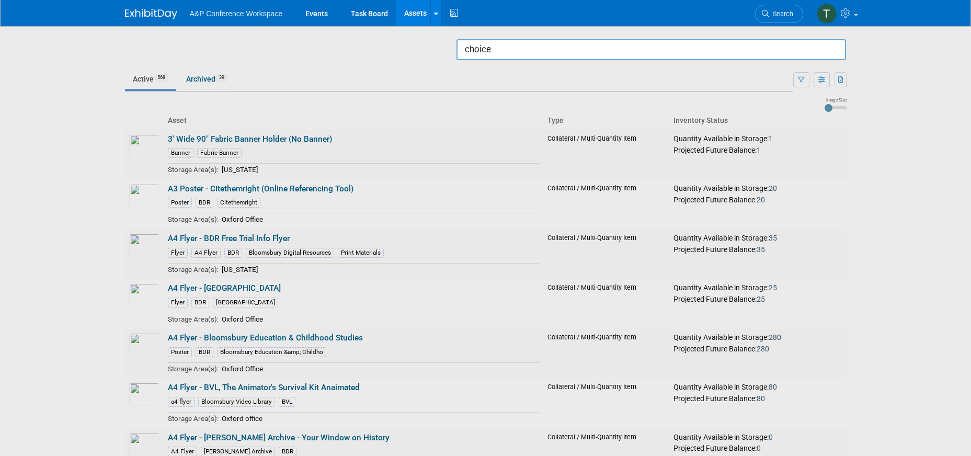
drag, startPoint x: 498, startPoint y: 50, endPoint x: 463, endPoint y: 53, distance: 34.6
click at [463, 53] on input "choice" at bounding box center [652, 49] width 390 height 21
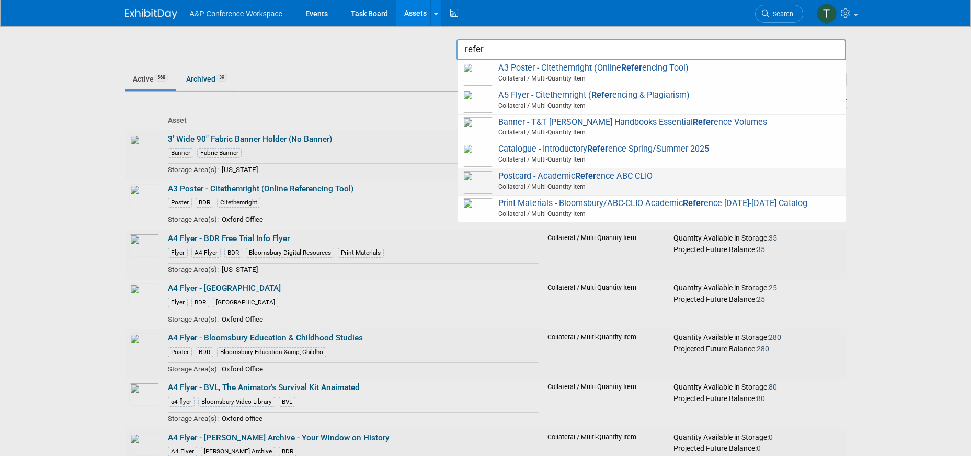
click at [616, 174] on span "Postcard - Academic Refer ence ABC CLIO Collateral / Multi-Quantity Item" at bounding box center [651, 181] width 377 height 21
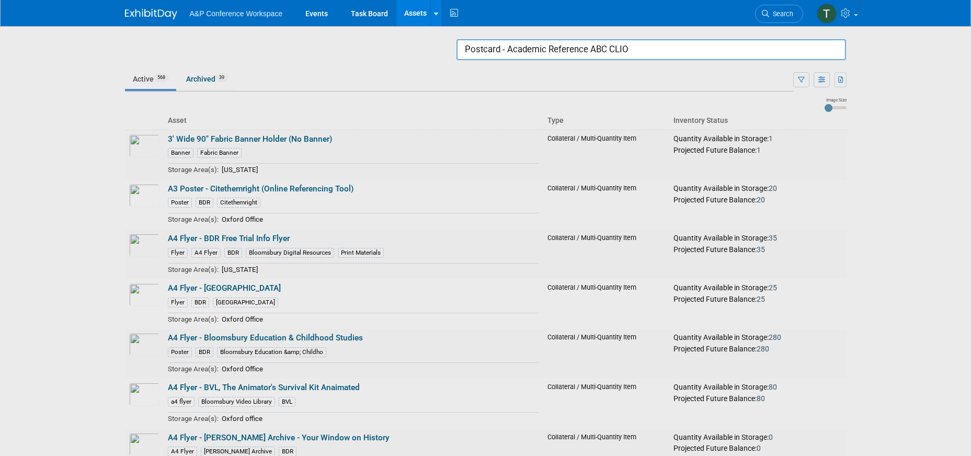
click at [635, 47] on input "Postcard - Academic Reference ABC CLIO" at bounding box center [652, 49] width 390 height 21
drag, startPoint x: 635, startPoint y: 46, endPoint x: 416, endPoint y: 48, distance: 219.2
click at [416, 48] on body "A&P Conference Workspace Events Task Board Assets Search Assets Storage Locatio…" at bounding box center [485, 228] width 971 height 456
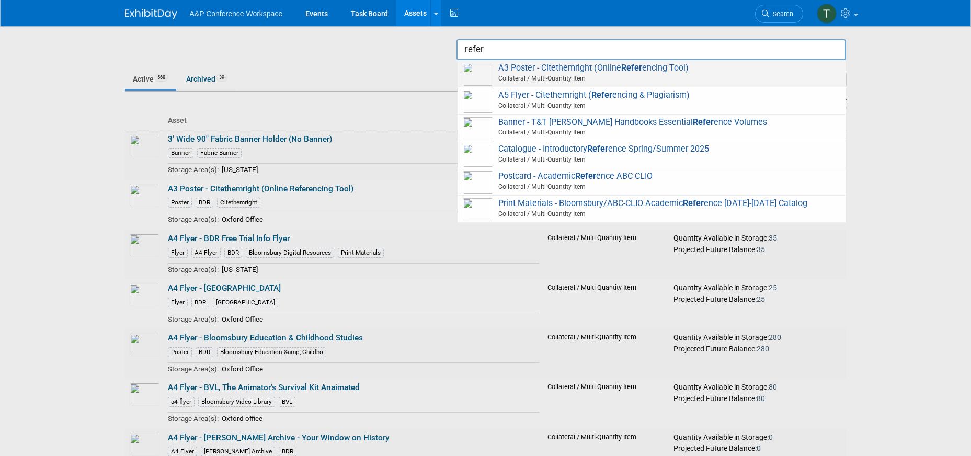
click at [699, 76] on span "Collateral / Multi-Quantity Item" at bounding box center [653, 78] width 374 height 9
type input "A3 Poster - Citethemright (Online Referencing Tool)"
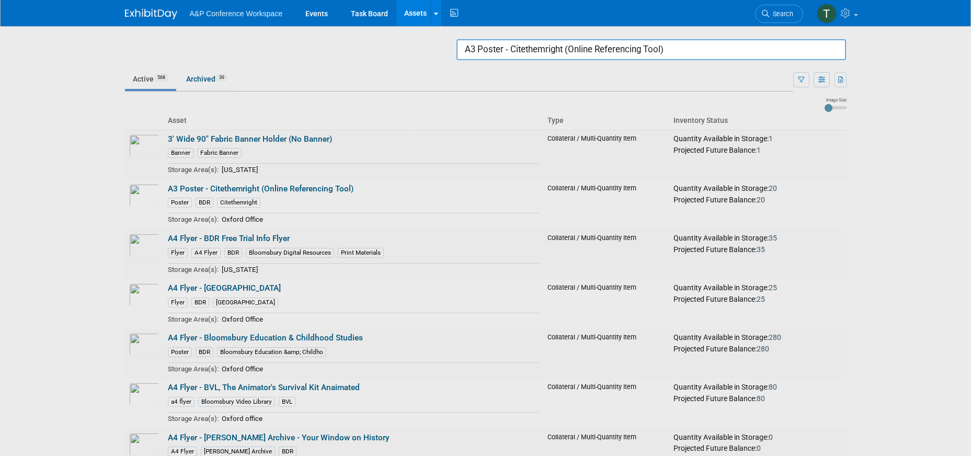
drag, startPoint x: 694, startPoint y: 44, endPoint x: 458, endPoint y: 50, distance: 236.0
click at [458, 50] on input "A3 Poster - Citethemright (Online Referencing Tool)" at bounding box center [652, 49] width 390 height 21
drag, startPoint x: 46, startPoint y: 132, endPoint x: 527, endPoint y: 38, distance: 490.4
click at [486, 132] on div at bounding box center [486, 228] width 0 height 456
click at [543, 50] on input "text" at bounding box center [652, 49] width 390 height 21
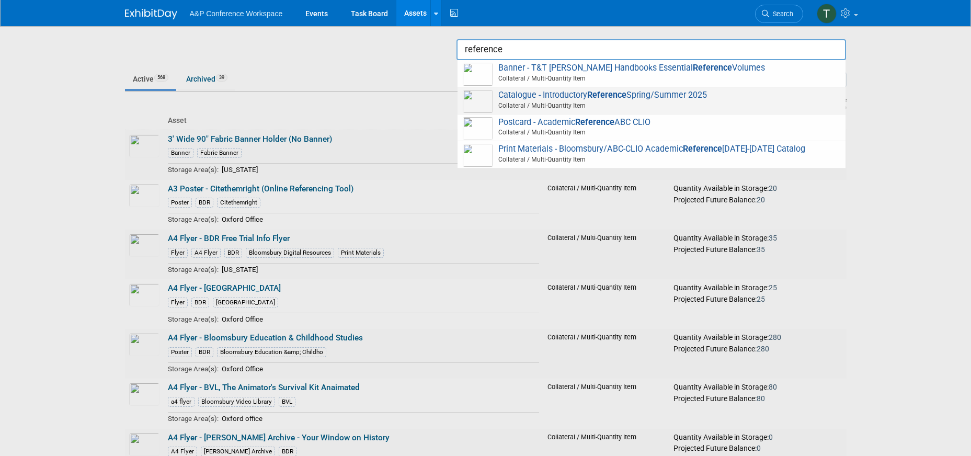
click at [614, 98] on strong "Reference" at bounding box center [606, 95] width 39 height 10
type input "Catalogue - Introductory Reference Spring/Summer 2025"
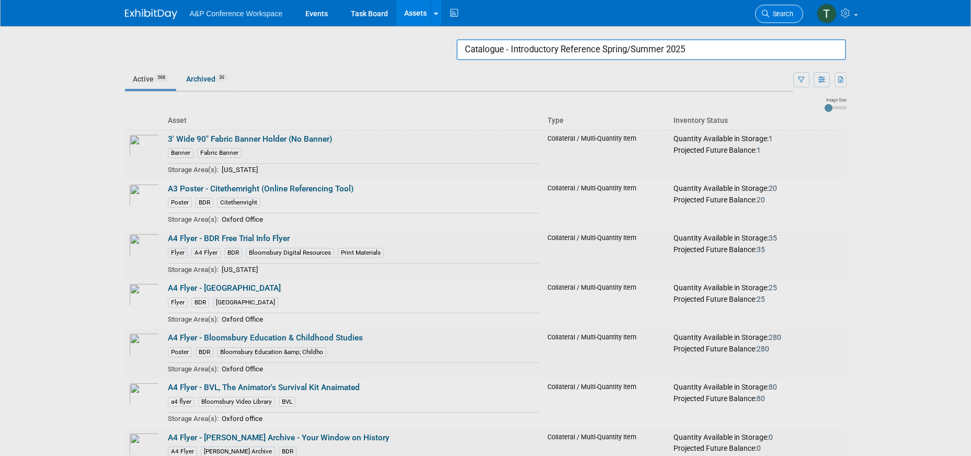
click at [787, 13] on span "Search" at bounding box center [781, 14] width 24 height 8
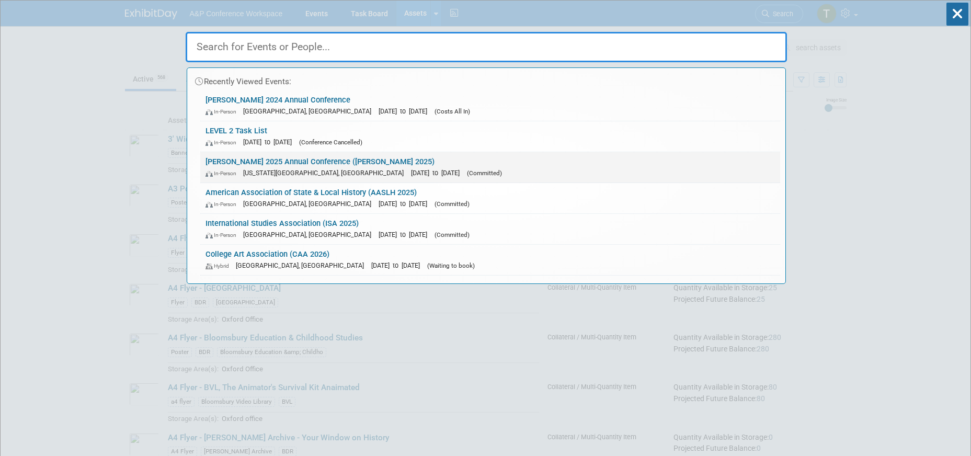
click at [292, 162] on link "ALISE 2025 Annual Conference (ALISE 2025) In-Person Kansas City, MO Oct 6, 2025…" at bounding box center [490, 167] width 580 height 30
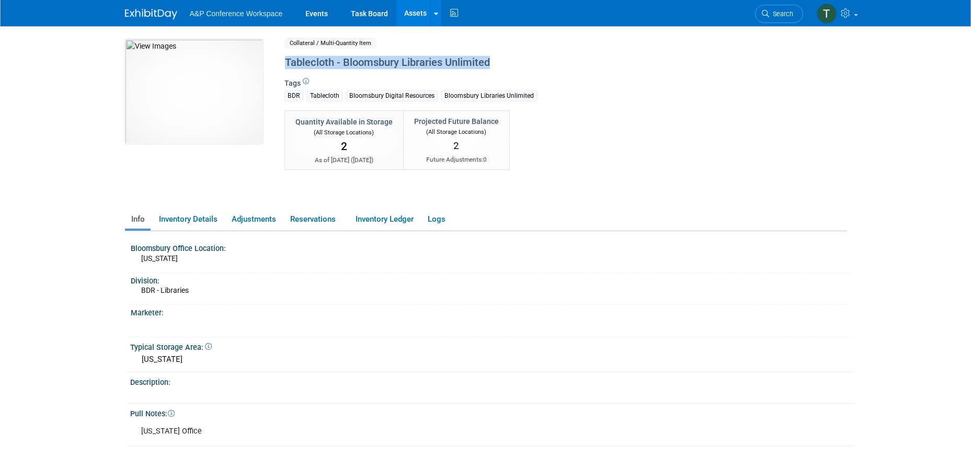
drag, startPoint x: 285, startPoint y: 61, endPoint x: 532, endPoint y: 70, distance: 247.6
click at [532, 70] on div "Tablecloth - Bloomsbury Libraries Unlimited" at bounding box center [520, 62] width 479 height 19
copy div "Tablecloth - Bloomsbury Libraries Unlimited"
click at [742, 213] on ul "Info Inventory Details Adjustments Reservations Inventory Ledger Logs" at bounding box center [486, 220] width 722 height 22
click at [63, 310] on body "A&P Conference Workspace Events Task Board Assets" at bounding box center [485, 228] width 971 height 456
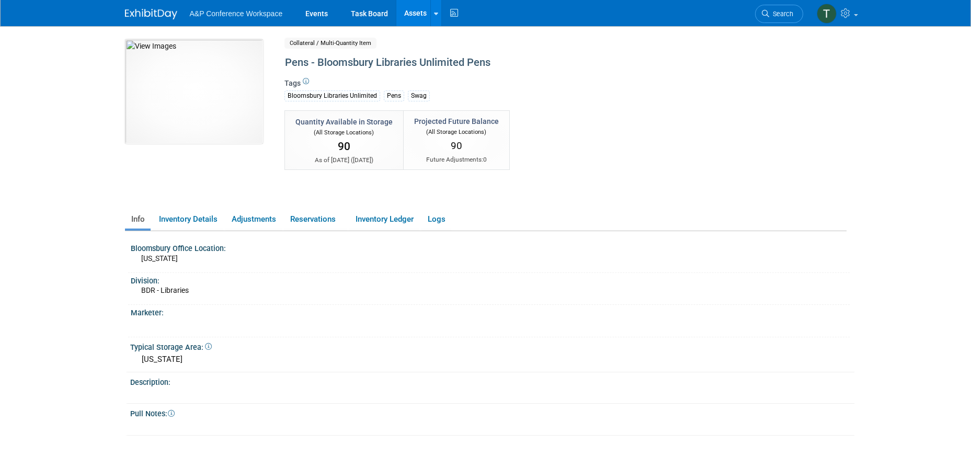
click at [39, 188] on body "A&P Conference Workspace Events Task Board Assets" at bounding box center [485, 228] width 971 height 456
click at [770, 18] on link "Search" at bounding box center [779, 14] width 48 height 18
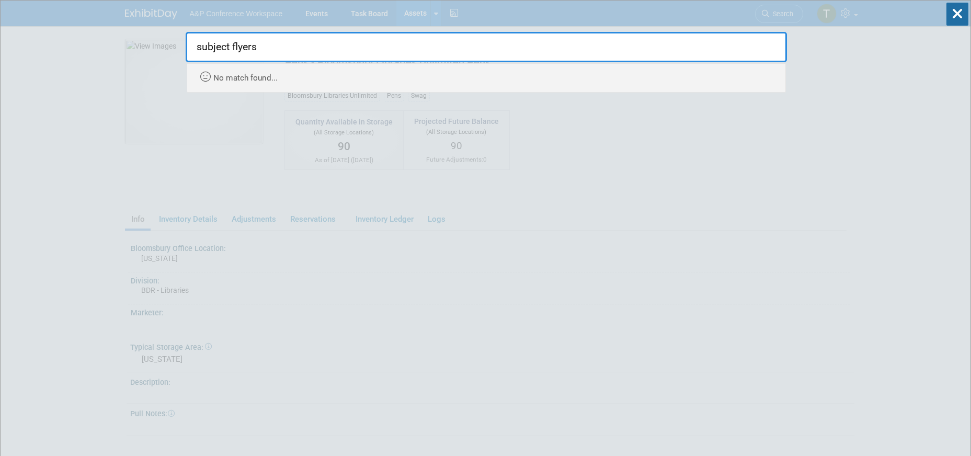
type input "subject flyers"
drag, startPoint x: 852, startPoint y: 168, endPoint x: 779, endPoint y: 109, distance: 93.3
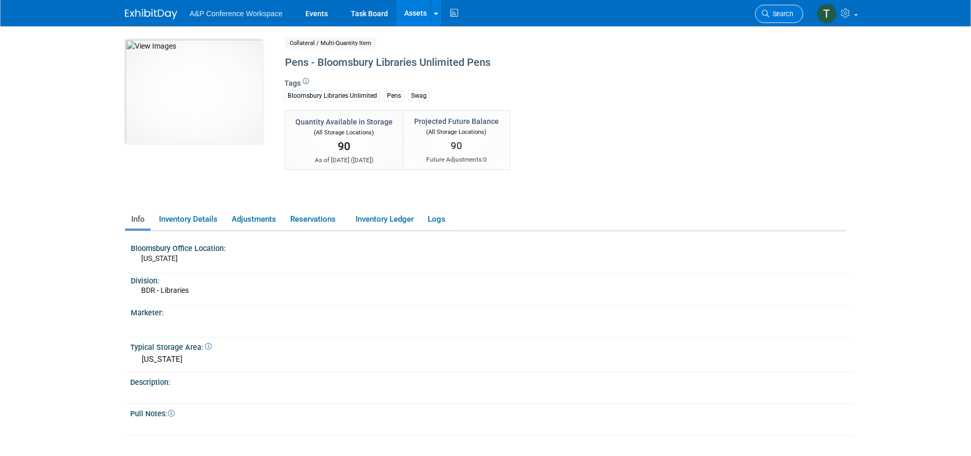
click at [770, 12] on span "Search" at bounding box center [781, 14] width 24 height 8
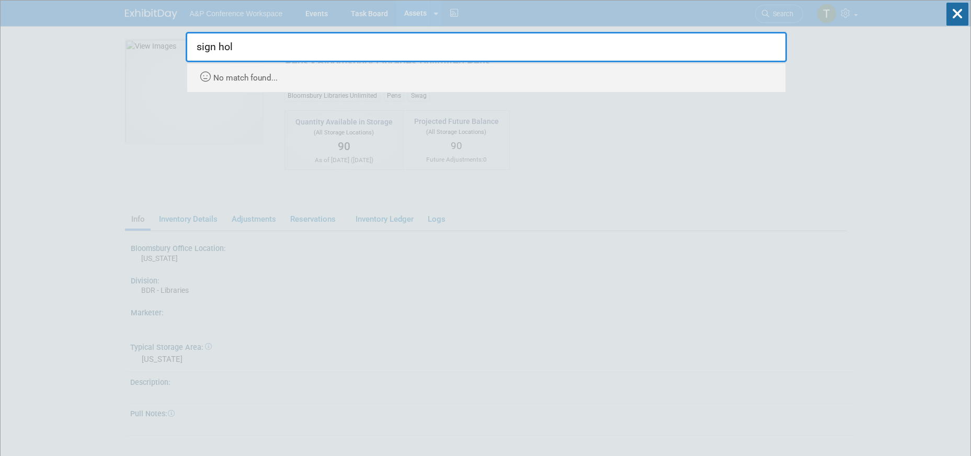
type input "sign hol"
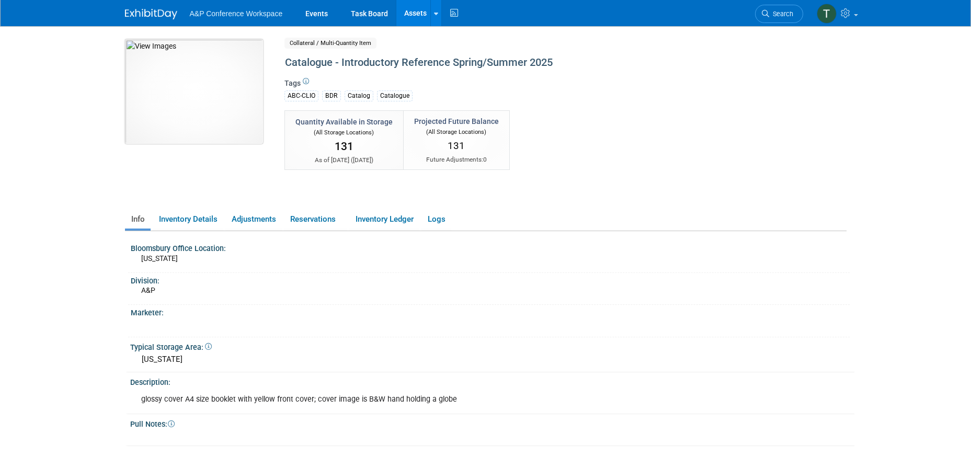
click at [209, 84] on img at bounding box center [194, 91] width 138 height 105
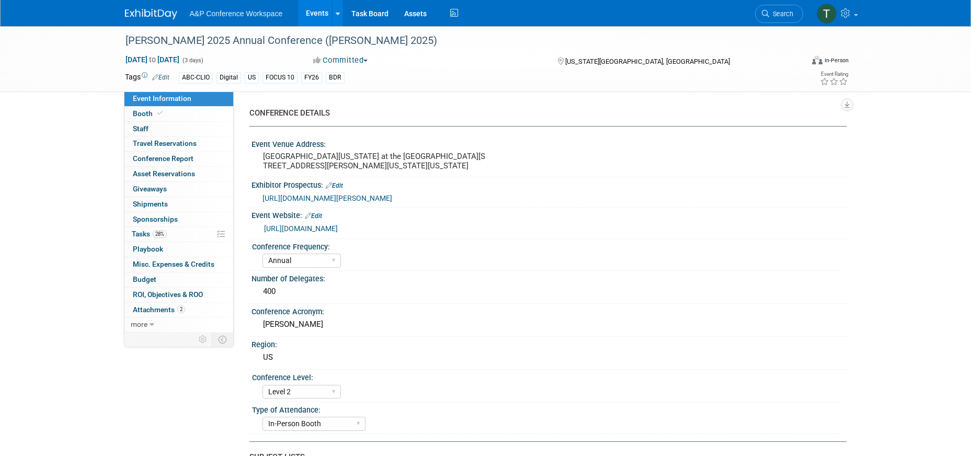
select select "Annual"
select select "Level 2"
select select "In-Person Booth"
select select "Library & Information Science"
select select "Bloomsbury Libraries Unlimited"
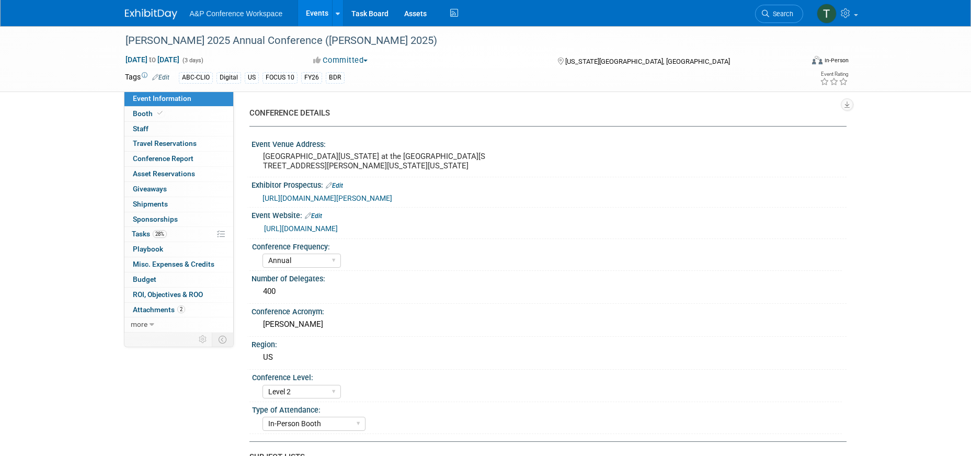
select select "Amanda Oney"
select select "Taylor Thompson"
select select "Rosalie Love"
select select "Brand/Subject Presence​"
click at [178, 233] on link "28% Tasks 28%" at bounding box center [178, 234] width 109 height 15
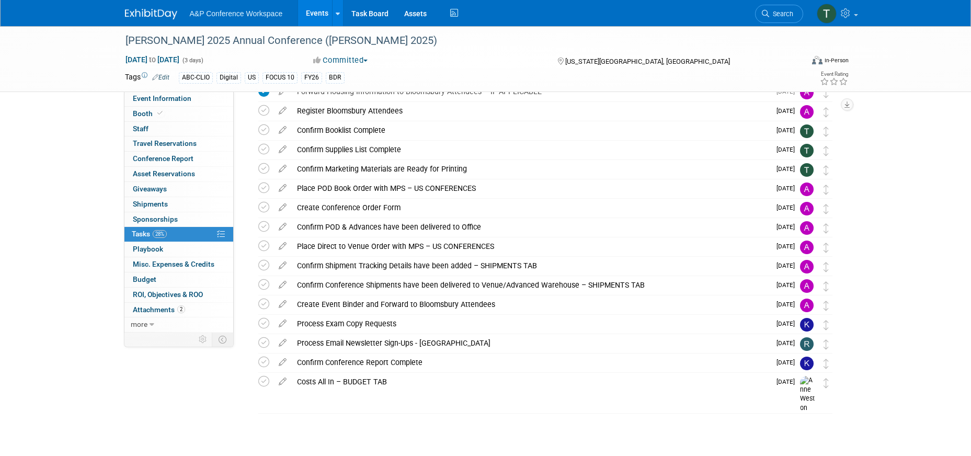
scroll to position [253, 0]
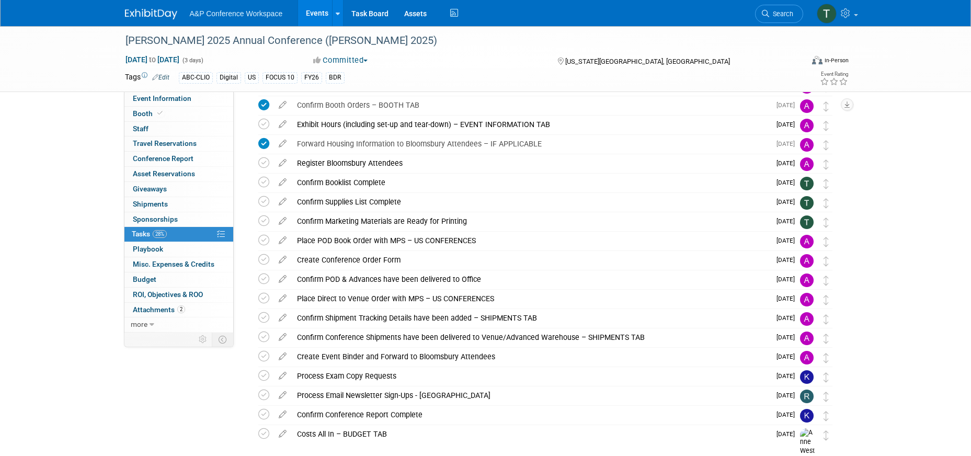
click at [166, 393] on div "Event Information Event Info Booth Booth 0 Staff 0 Staff 0 Travel Reservations …" at bounding box center [486, 131] width 738 height 714
click at [418, 12] on link "Assets" at bounding box center [415, 13] width 38 height 26
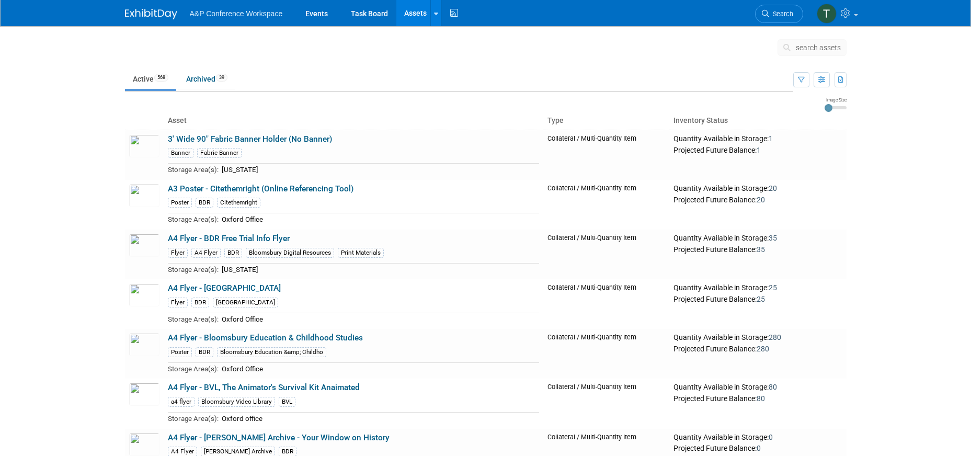
click at [809, 45] on span "search assets" at bounding box center [818, 47] width 45 height 8
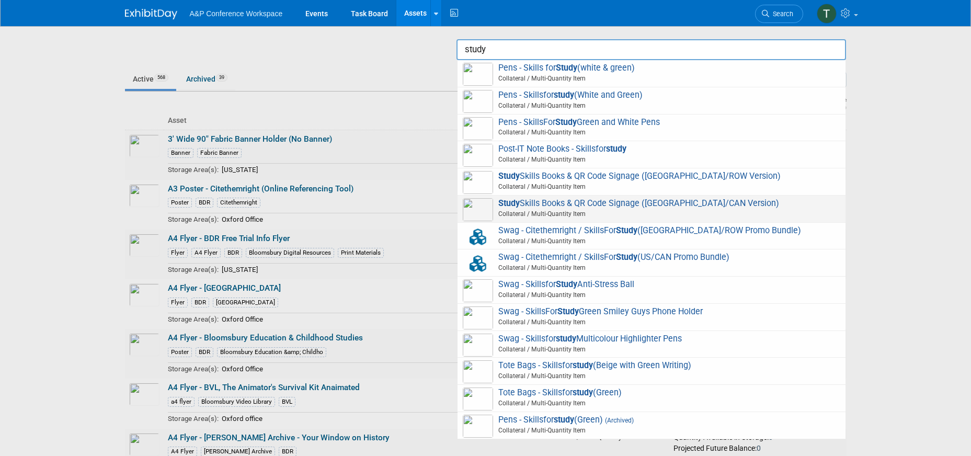
click at [734, 202] on span "Study Skills Books & QR Code Signage (US/CAN Version) Collateral / Multi-Quanti…" at bounding box center [651, 208] width 377 height 21
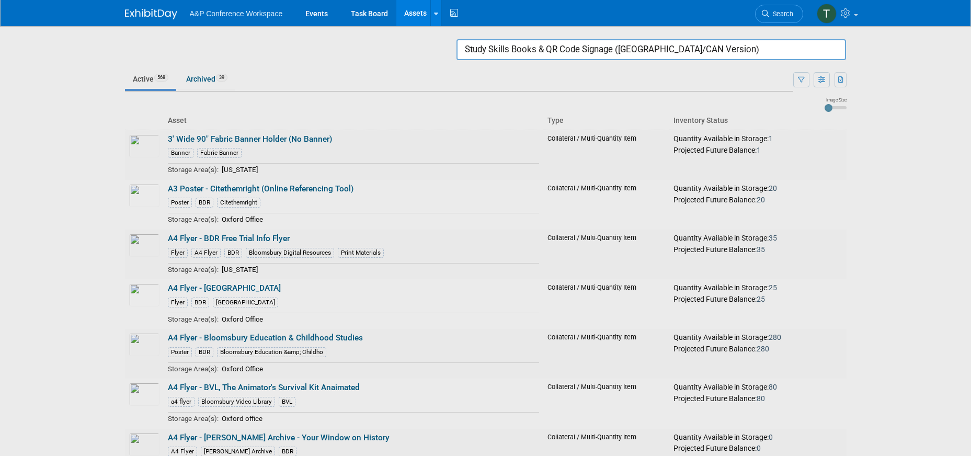
click at [486, 349] on div at bounding box center [486, 228] width 0 height 456
drag, startPoint x: 710, startPoint y: 51, endPoint x: 448, endPoint y: 55, distance: 262.1
click at [448, 55] on body "A&P Conference Workspace Events Task Board Assets Search Assets Storage Locatio…" at bounding box center [485, 228] width 971 height 456
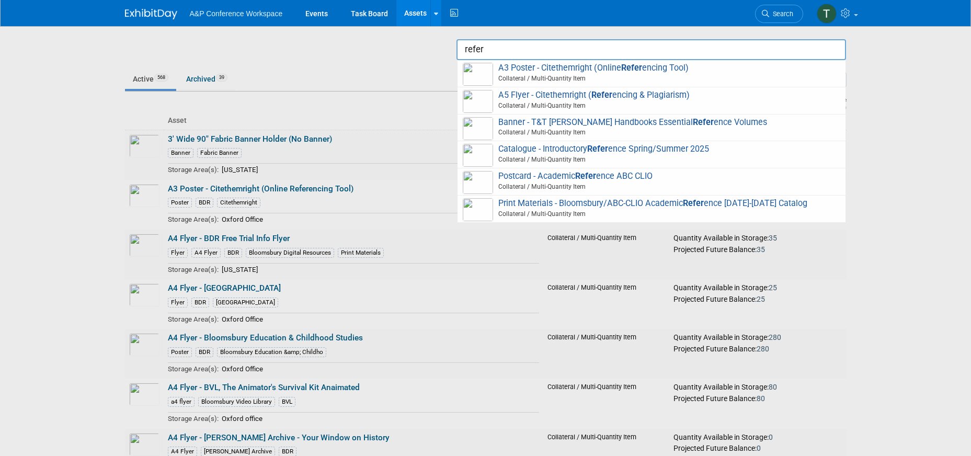
drag, startPoint x: 518, startPoint y: 49, endPoint x: 446, endPoint y: 46, distance: 72.3
click at [446, 46] on body "A&P Conference Workspace Events Task Board Assets Search Assets Storage Locatio…" at bounding box center [485, 228] width 971 height 456
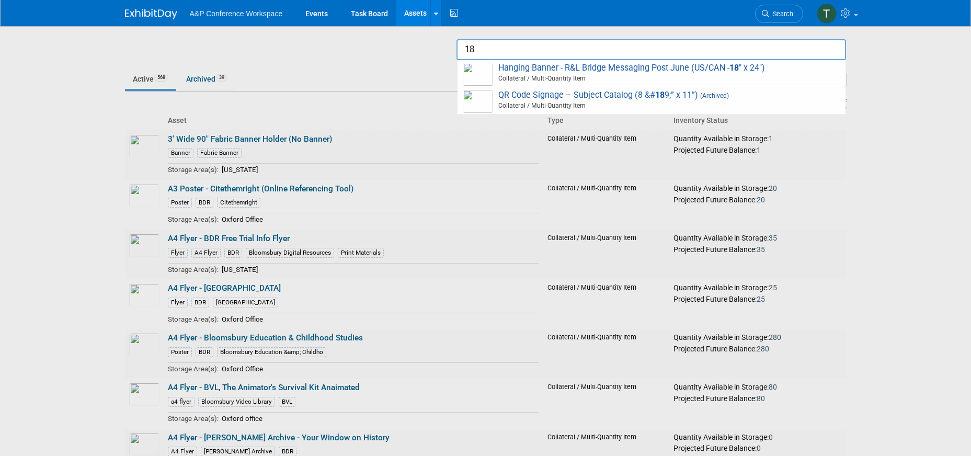
type input "1"
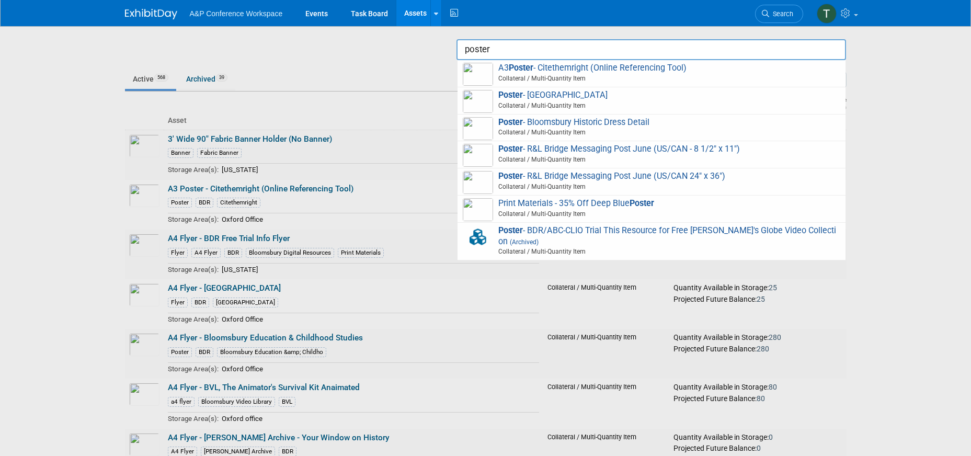
drag, startPoint x: 525, startPoint y: 52, endPoint x: 444, endPoint y: 56, distance: 80.7
click at [444, 56] on body "A&P Conference Workspace Events Task Board Assets Search Assets Storage Locatio…" at bounding box center [485, 228] width 971 height 456
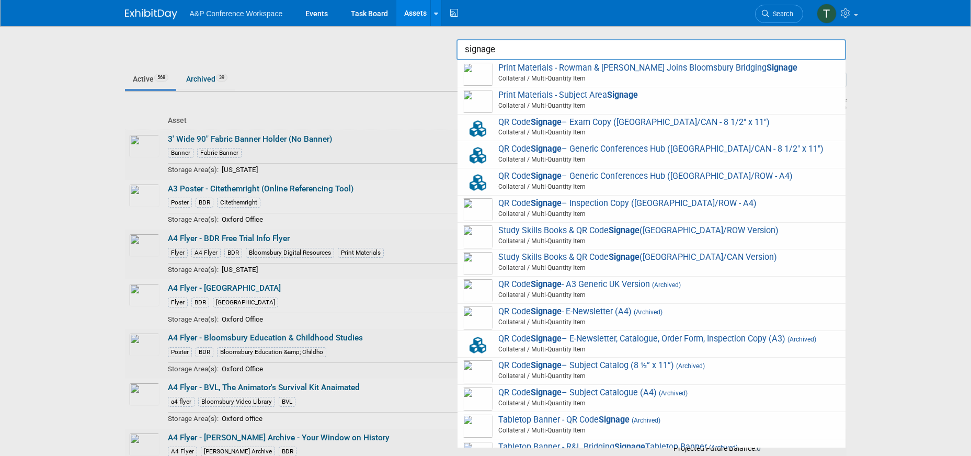
drag, startPoint x: 518, startPoint y: 51, endPoint x: 441, endPoint y: 40, distance: 77.7
click at [441, 40] on body "A&P Conference Workspace Events Task Board Assets Search Assets Storage Locatio…" at bounding box center [485, 228] width 971 height 456
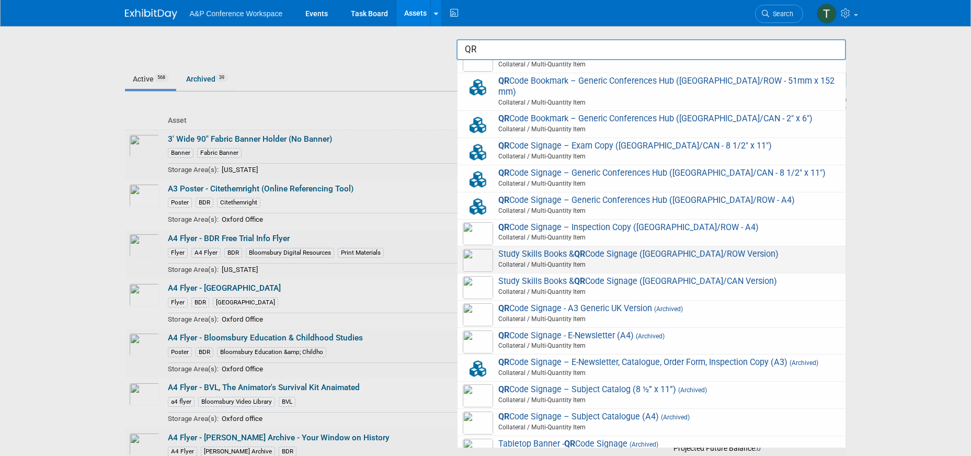
scroll to position [18, 0]
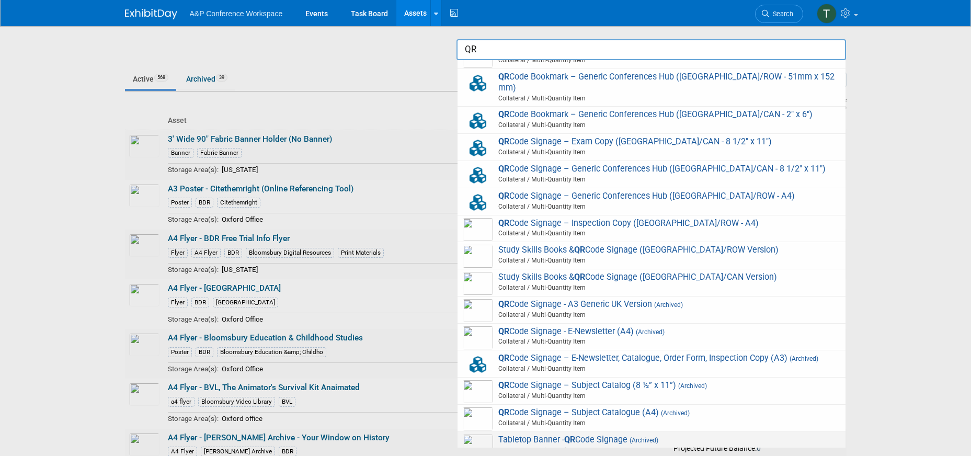
click at [637, 446] on span "Collateral / Multi-Quantity Item" at bounding box center [653, 450] width 374 height 9
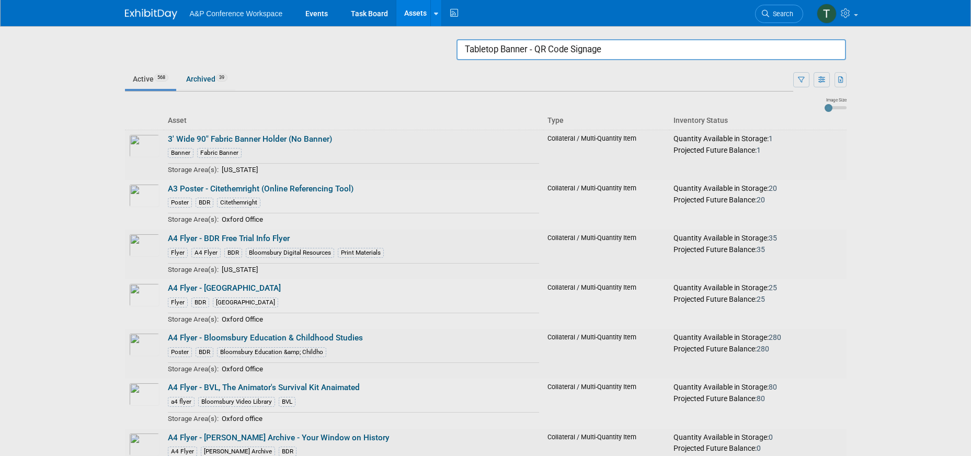
click at [663, 41] on input "Tabletop Banner - QR Code Signage" at bounding box center [652, 49] width 390 height 21
drag, startPoint x: 638, startPoint y: 52, endPoint x: 434, endPoint y: 44, distance: 204.2
click at [434, 44] on body "A&P Conference Workspace Events Task Board Assets Search Assets Storage Locatio…" at bounding box center [485, 228] width 971 height 456
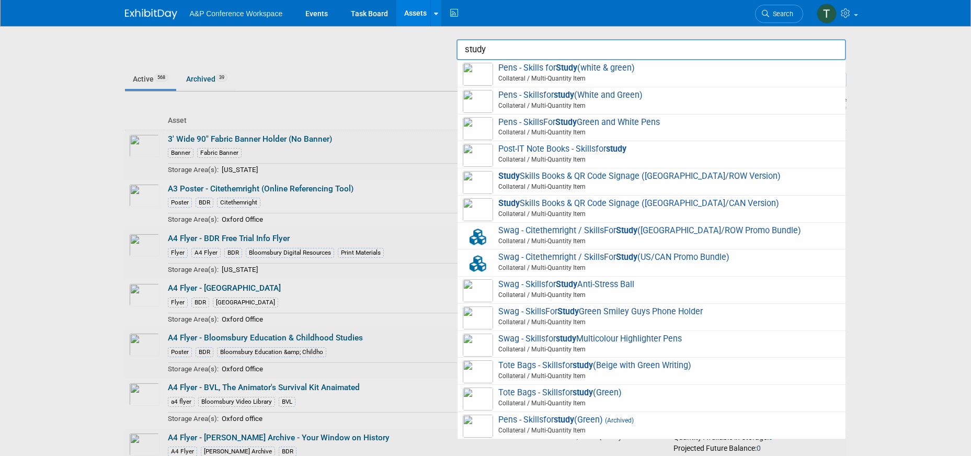
drag, startPoint x: 492, startPoint y: 50, endPoint x: 440, endPoint y: 50, distance: 51.3
click at [440, 50] on body "A&P Conference Workspace Events Task Board Assets Search Assets Storage Locatio…" at bounding box center [485, 228] width 971 height 456
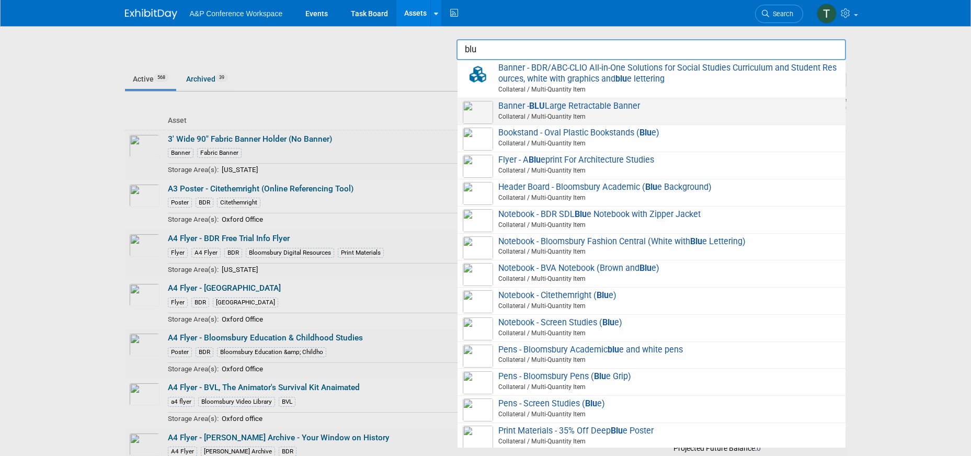
click at [603, 106] on span "Banner - BLU Large Retractable Banner Collateral / Multi-Quantity Item" at bounding box center [651, 111] width 377 height 21
type input "Banner - BLU Large Retractable Banner"
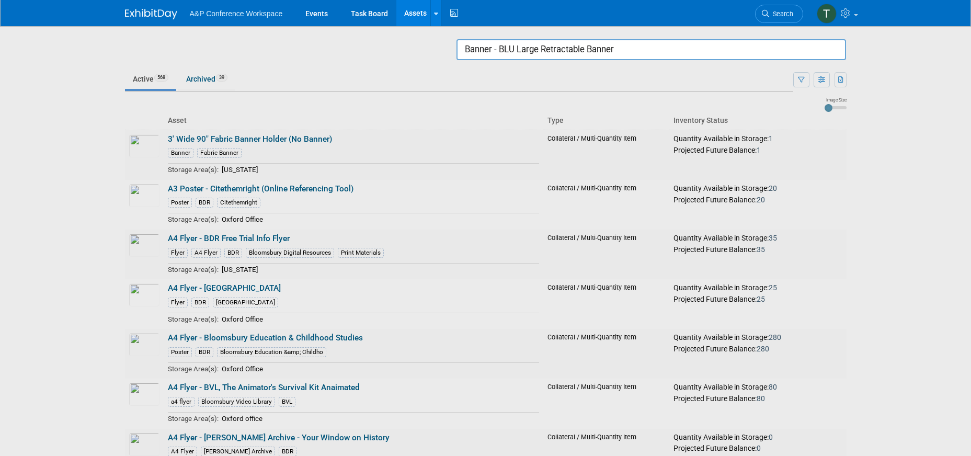
click at [629, 46] on input "Banner - BLU Large Retractable Banner" at bounding box center [652, 49] width 390 height 21
drag, startPoint x: 630, startPoint y: 47, endPoint x: 452, endPoint y: 51, distance: 177.9
click at [452, 51] on body "A&P Conference Workspace Events Task Board Assets Search Assets Storage Locatio…" at bounding box center [485, 228] width 971 height 456
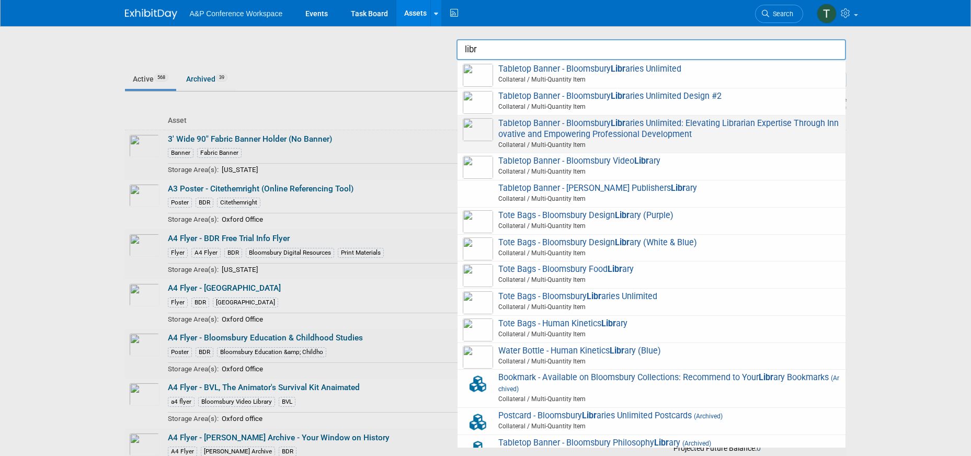
scroll to position [1297, 0]
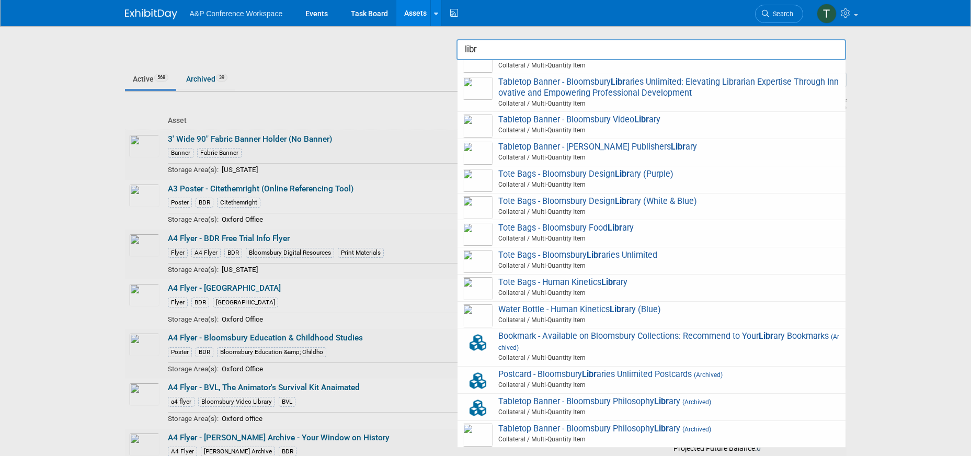
drag, startPoint x: 485, startPoint y: 50, endPoint x: 439, endPoint y: 51, distance: 45.5
click at [439, 51] on body "A&P Conference Workspace Events Task Board Assets Search Assets Storage Locatio…" at bounding box center [485, 228] width 971 height 456
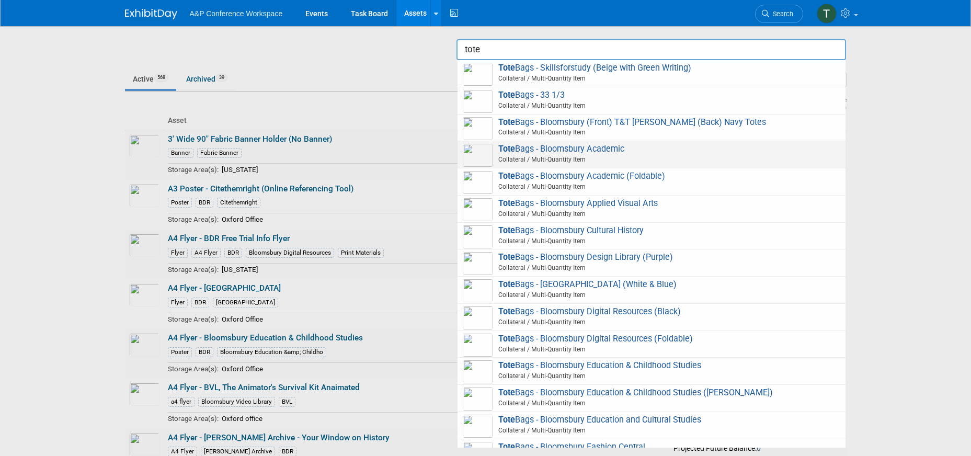
click at [651, 148] on span "Tote Bags - Bloomsbury Academic Collateral / Multi-Quantity Item" at bounding box center [651, 154] width 377 height 21
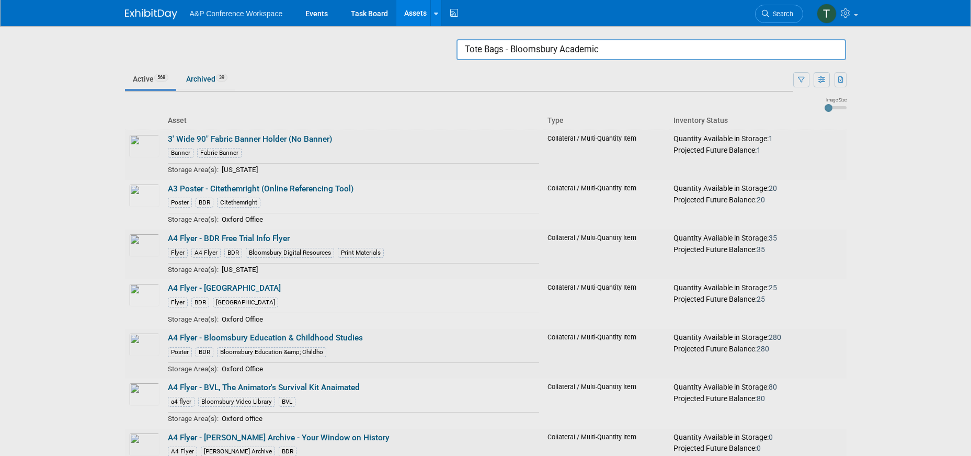
click at [605, 52] on input "Tote Bags - Bloomsbury Academic" at bounding box center [652, 49] width 390 height 21
drag, startPoint x: 617, startPoint y: 48, endPoint x: 443, endPoint y: 35, distance: 175.2
click at [443, 35] on body "A&P Conference Workspace Events Task Board Assets Search Assets Storage Locatio…" at bounding box center [485, 228] width 971 height 456
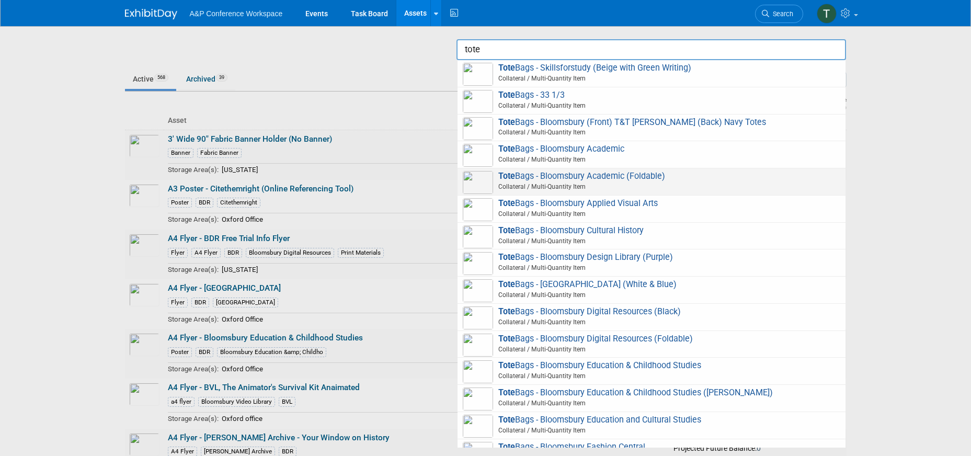
click at [639, 177] on span "Tote Bags - Bloomsbury Academic (Foldable) Collateral / Multi-Quantity Item" at bounding box center [651, 181] width 377 height 21
type input "Tote Bags - Bloomsbury Academic (Foldable)"
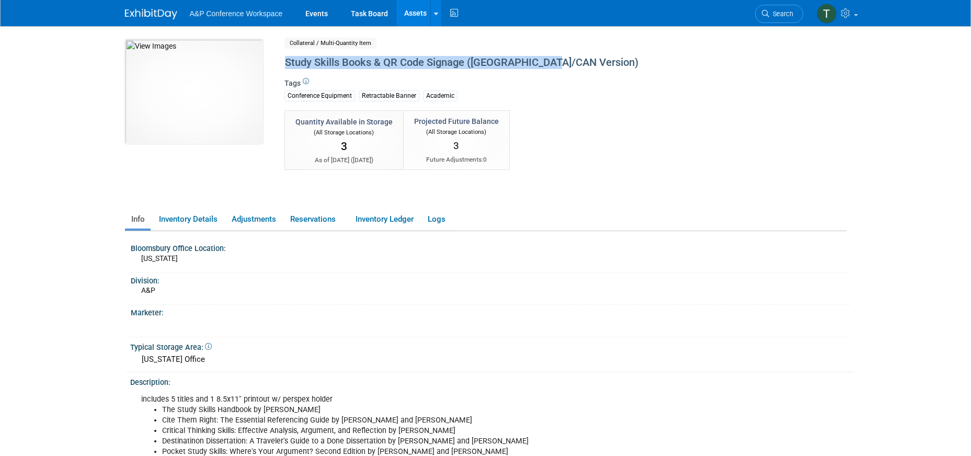
drag, startPoint x: 286, startPoint y: 63, endPoint x: 554, endPoint y: 61, distance: 268.3
click at [554, 61] on div "Study Skills Books & QR Code Signage ([GEOGRAPHIC_DATA]/CAN Version)" at bounding box center [520, 62] width 479 height 19
copy div "Study Skills Books & QR Code Signage ([GEOGRAPHIC_DATA]/CAN Version)"
click at [774, 280] on div "Division:" at bounding box center [490, 279] width 719 height 13
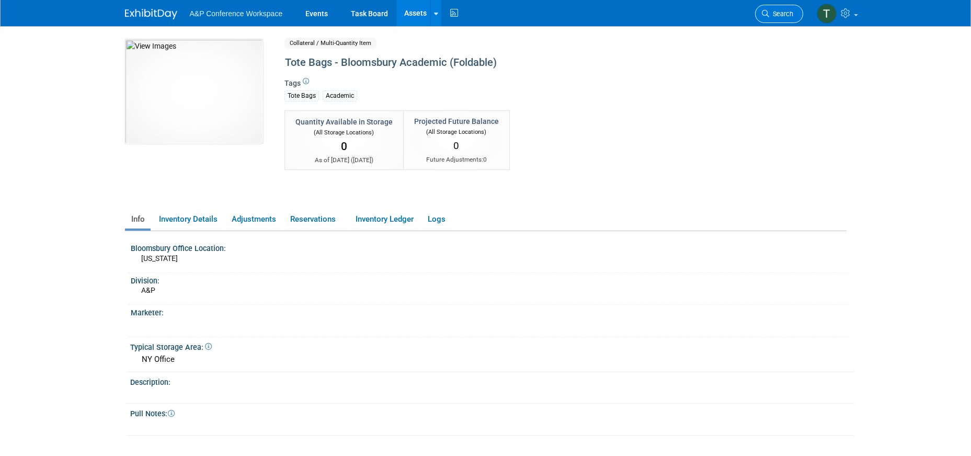
click at [780, 16] on span "Search" at bounding box center [781, 14] width 24 height 8
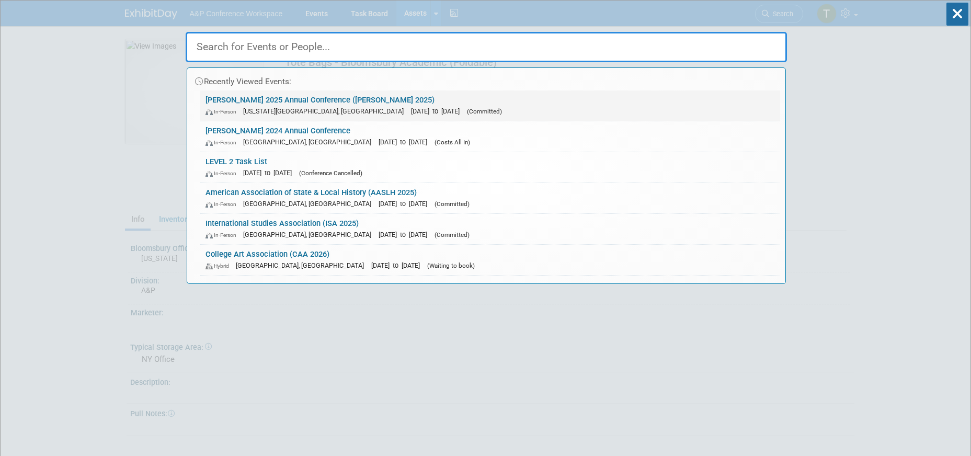
click at [277, 100] on link "[PERSON_NAME] 2025 Annual Conference ([PERSON_NAME] 2025) In-Person [US_STATE][…" at bounding box center [490, 105] width 580 height 30
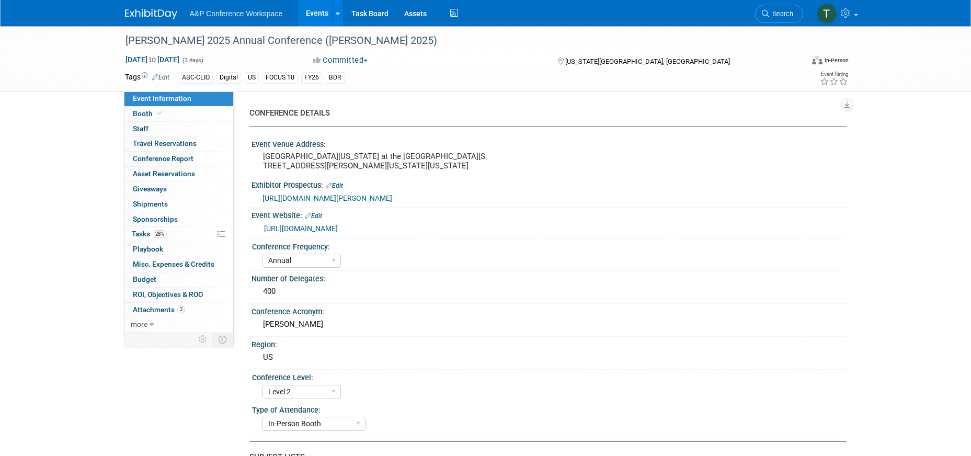
select select "Annual"
select select "Level 2"
select select "In-Person Booth"
select select "Library & Information Science"
select select "Bloomsbury Libraries Unlimited"
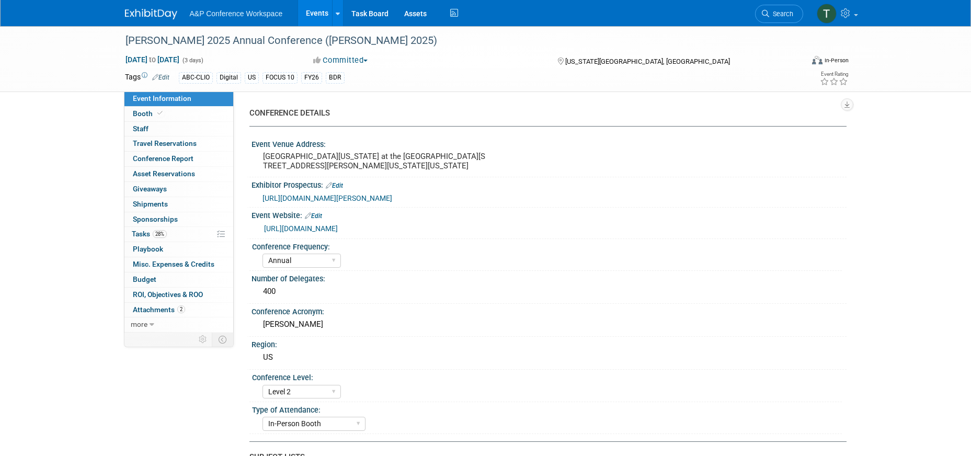
select select "[PERSON_NAME]"
select select "Brand/Subject Presence​"
click at [175, 230] on link "28% Tasks 28%" at bounding box center [178, 234] width 109 height 15
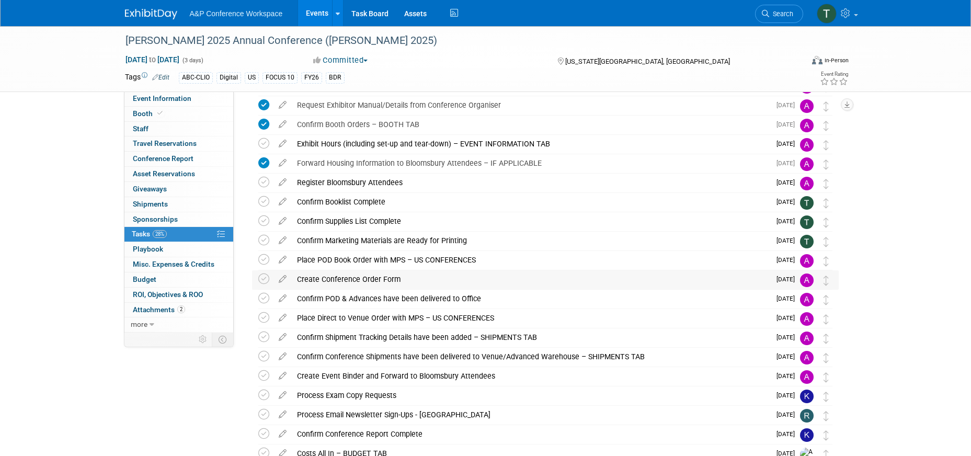
scroll to position [209, 0]
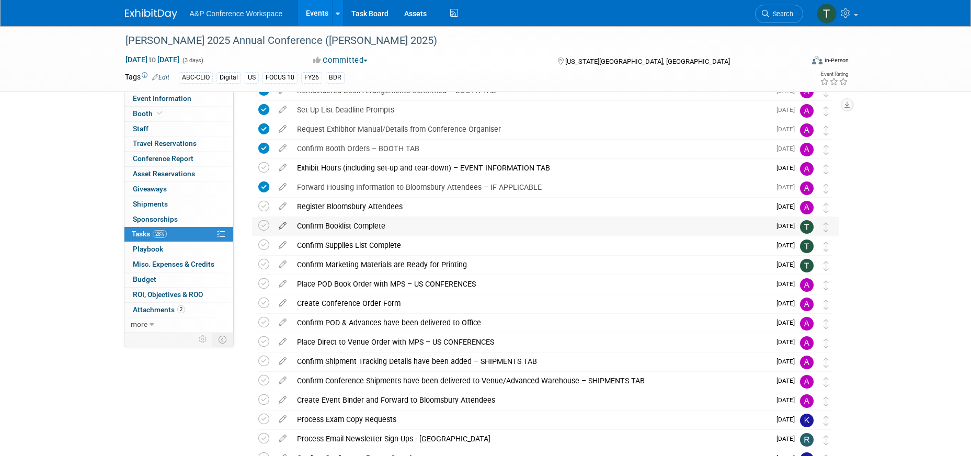
click at [283, 226] on icon at bounding box center [283, 223] width 18 height 13
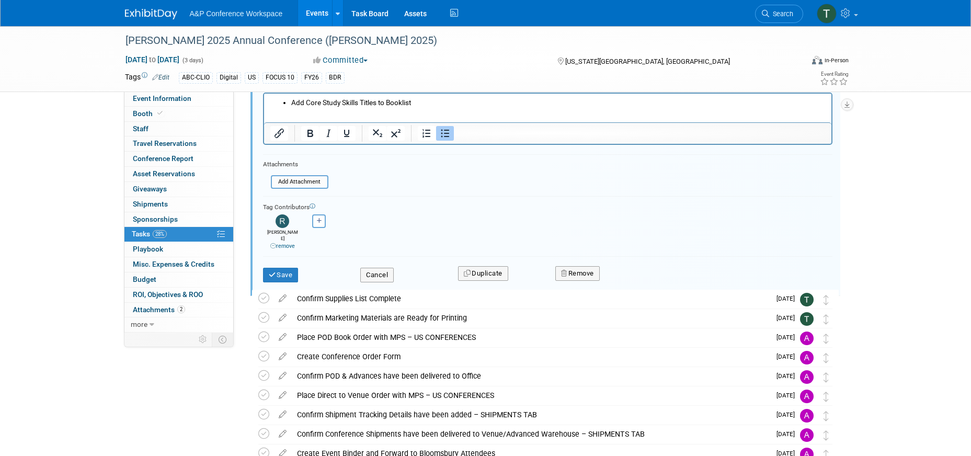
scroll to position [430, 0]
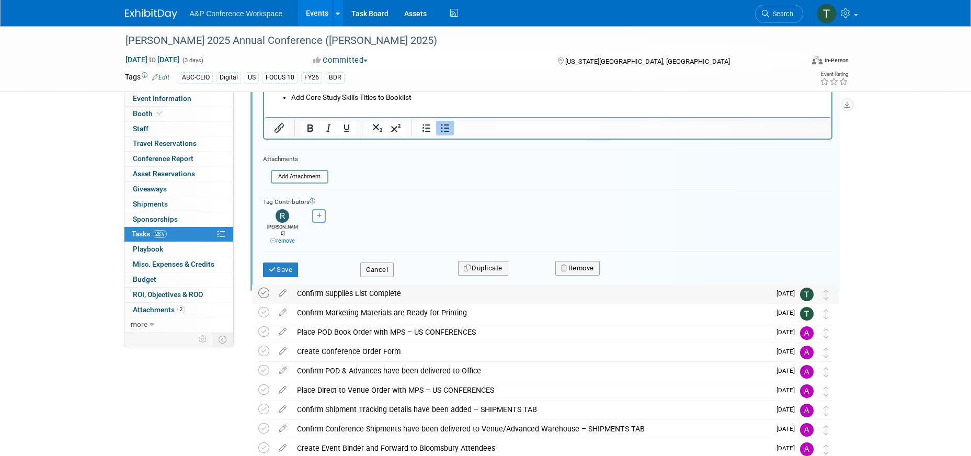
click at [264, 292] on icon at bounding box center [263, 293] width 11 height 11
click at [283, 293] on icon at bounding box center [283, 291] width 18 height 13
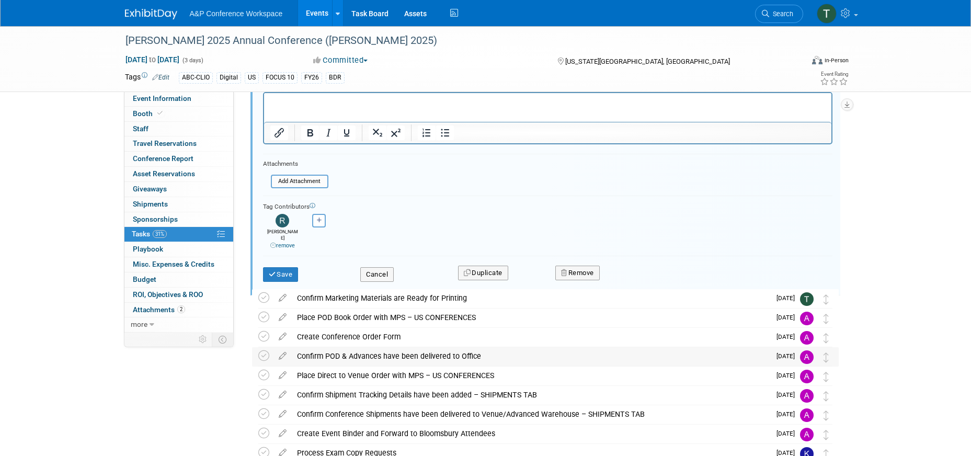
scroll to position [718, 0]
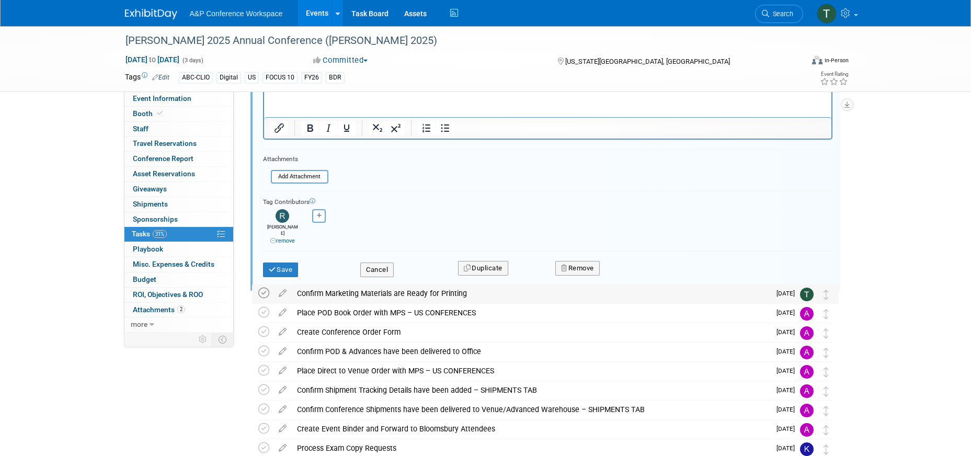
click at [265, 295] on icon at bounding box center [263, 293] width 11 height 11
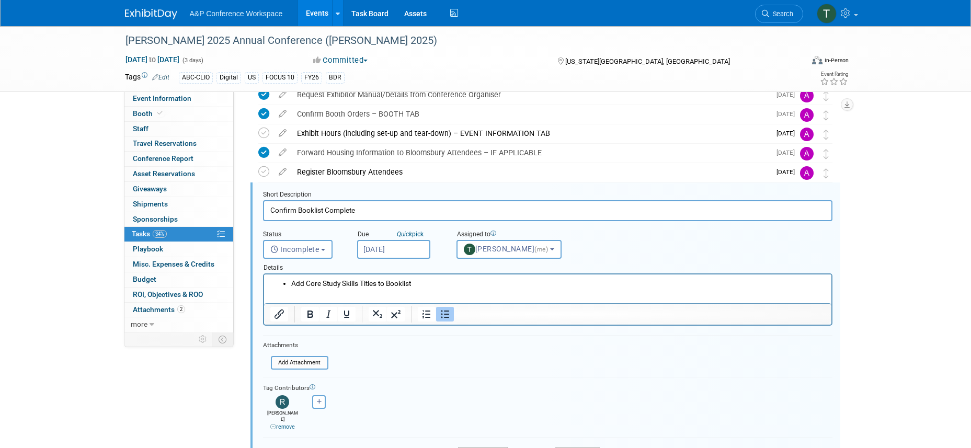
scroll to position [247, 0]
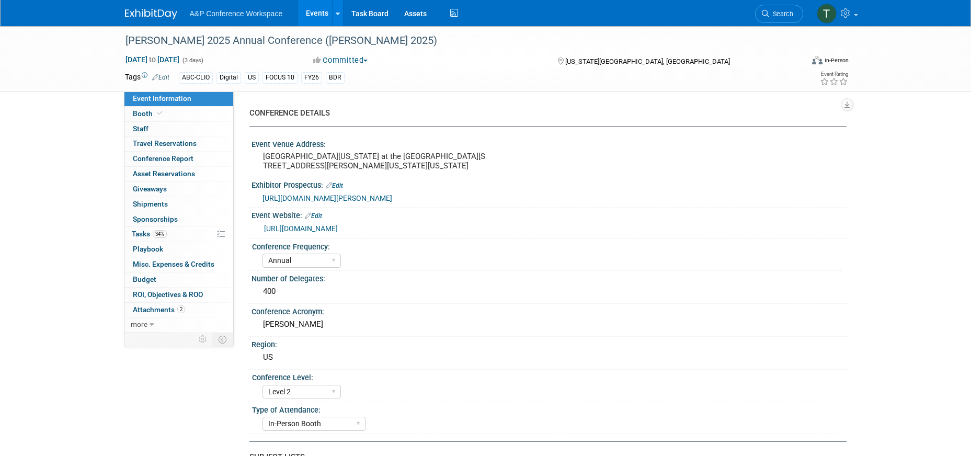
select select "Annual"
select select "Level 2"
select select "In-Person Booth"
select select "Library & Information Science"
select select "Bloomsbury Libraries Unlimited"
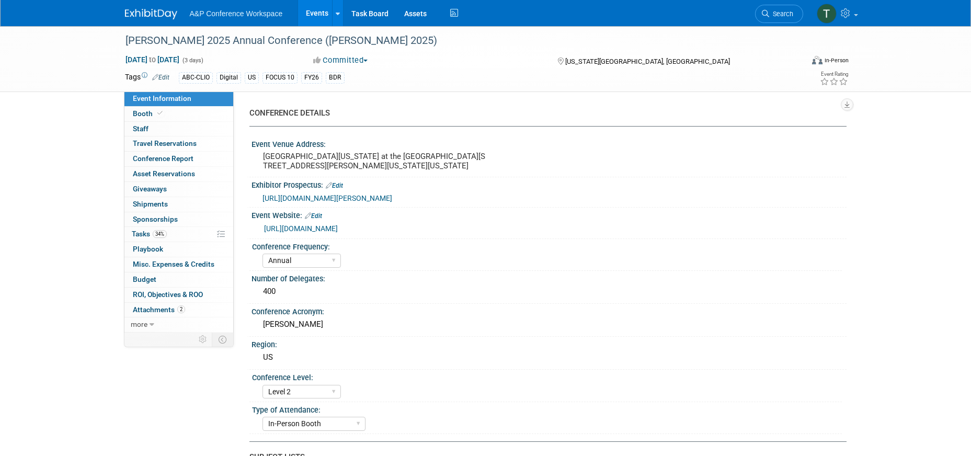
select select "[PERSON_NAME]"
select select "Brand/Subject Presence​"
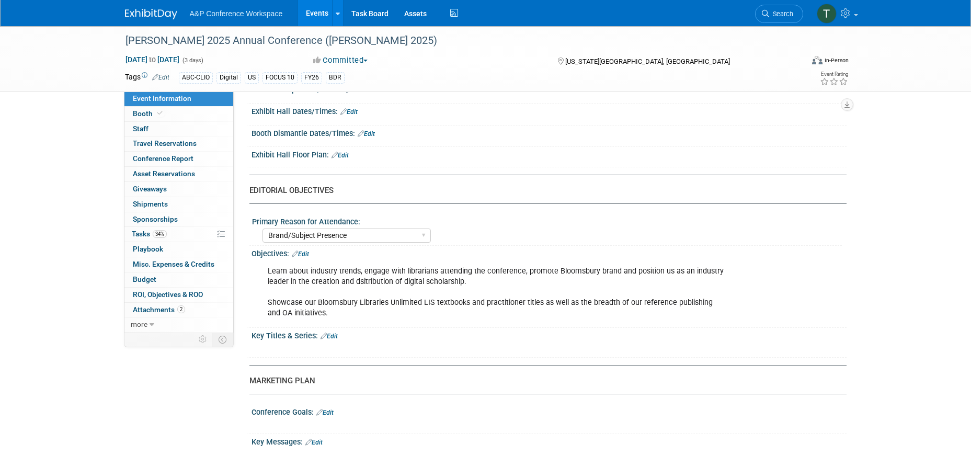
scroll to position [821, 0]
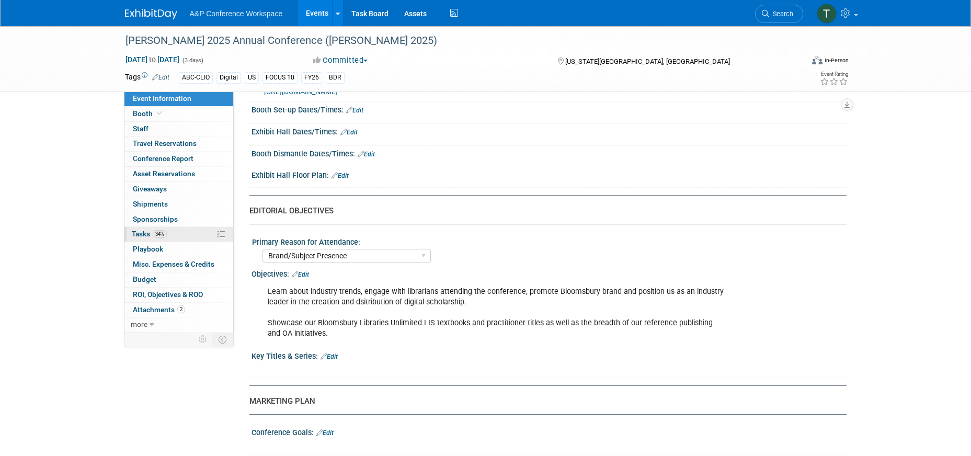
click at [178, 237] on link "34% Tasks 34%" at bounding box center [178, 234] width 109 height 15
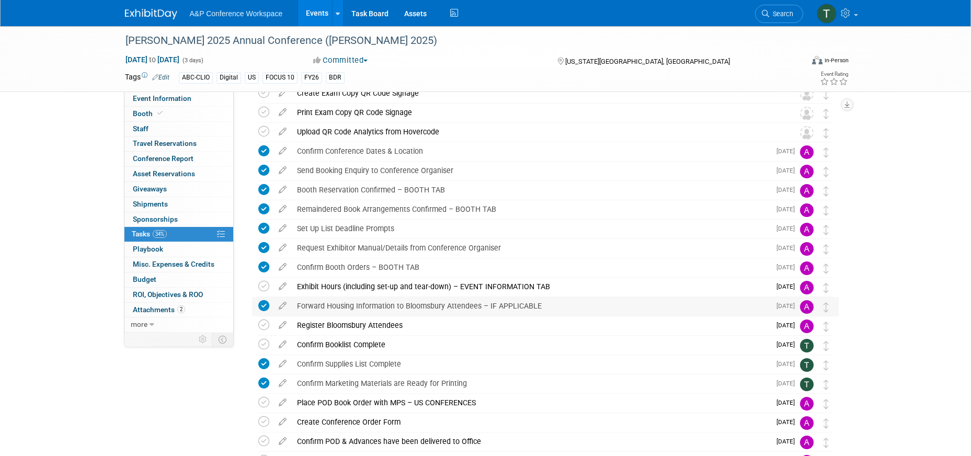
scroll to position [105, 0]
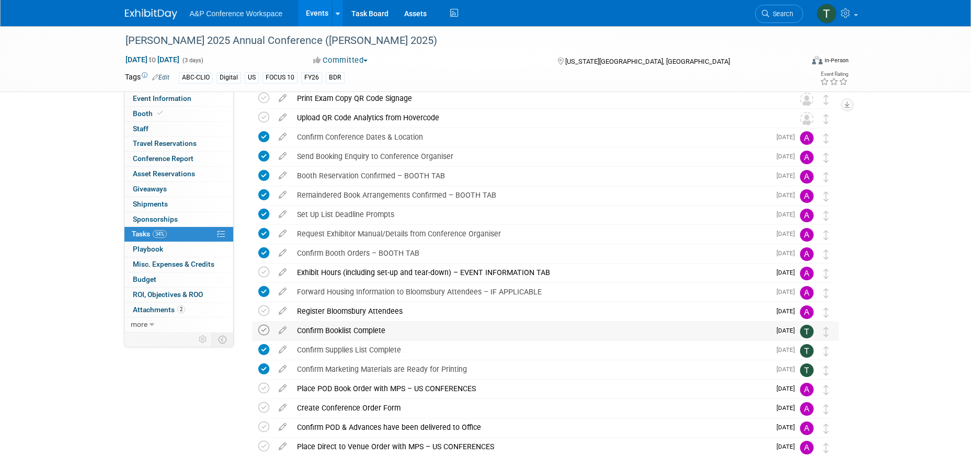
click at [263, 330] on icon at bounding box center [263, 330] width 11 height 11
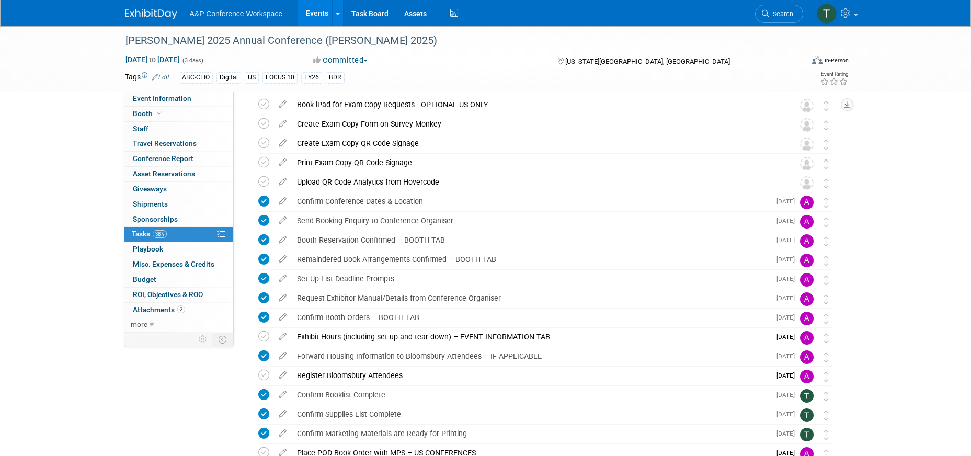
scroll to position [0, 0]
